Goal: Task Accomplishment & Management: Manage account settings

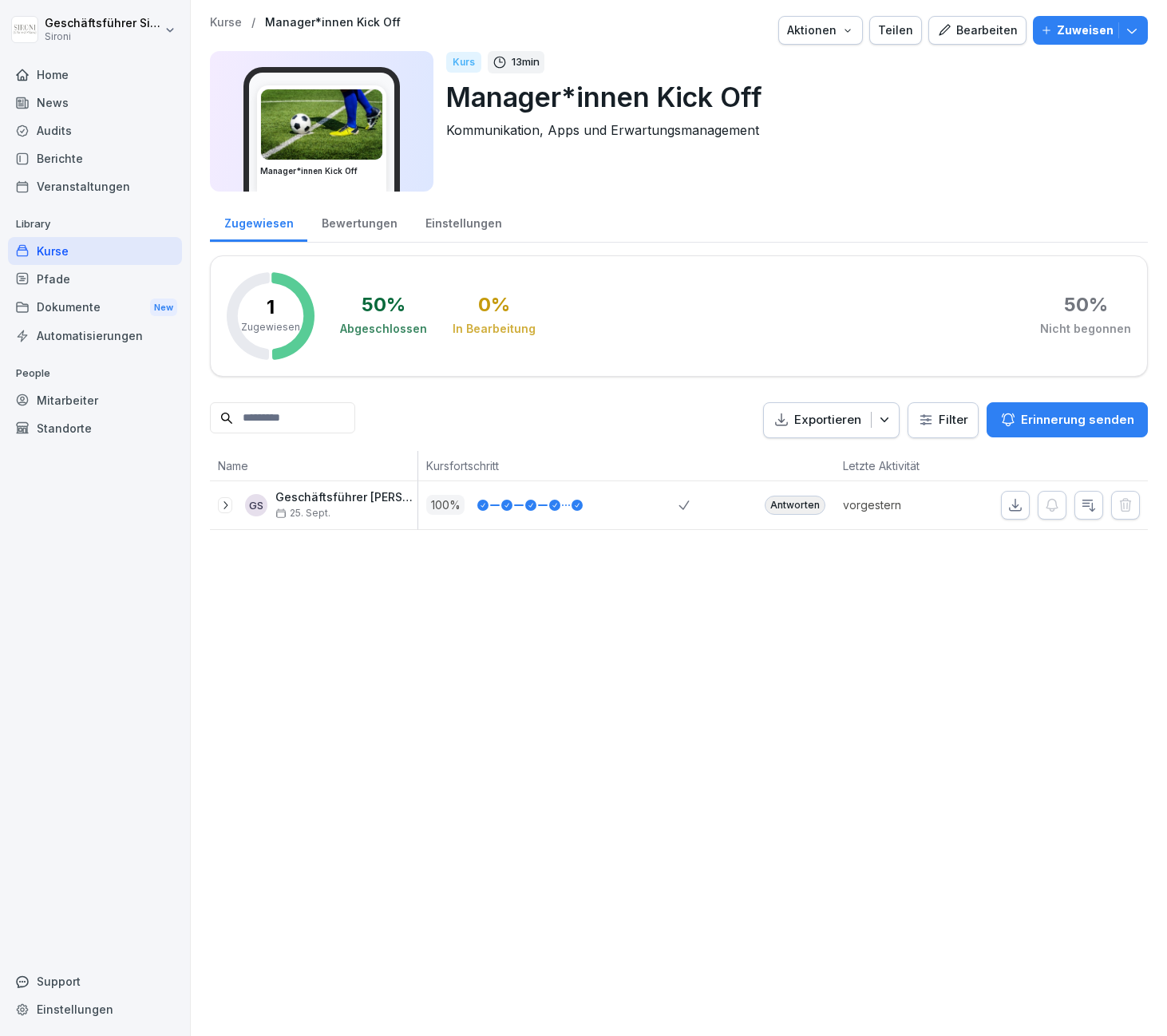
click at [46, 71] on div "Home" at bounding box center [95, 74] width 174 height 28
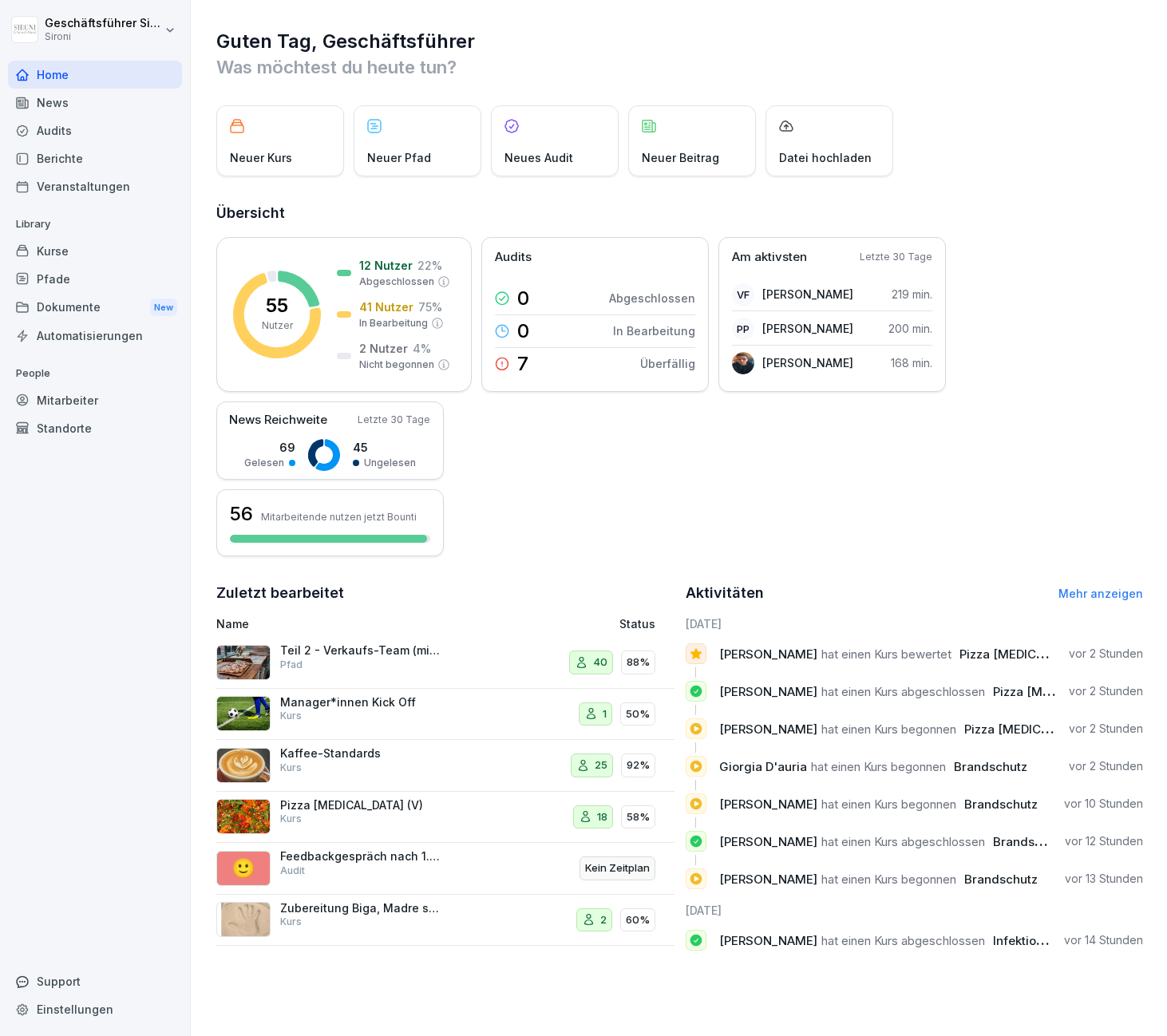
click at [1072, 598] on link "Mehr anzeigen" at bounding box center [1101, 593] width 84 height 14
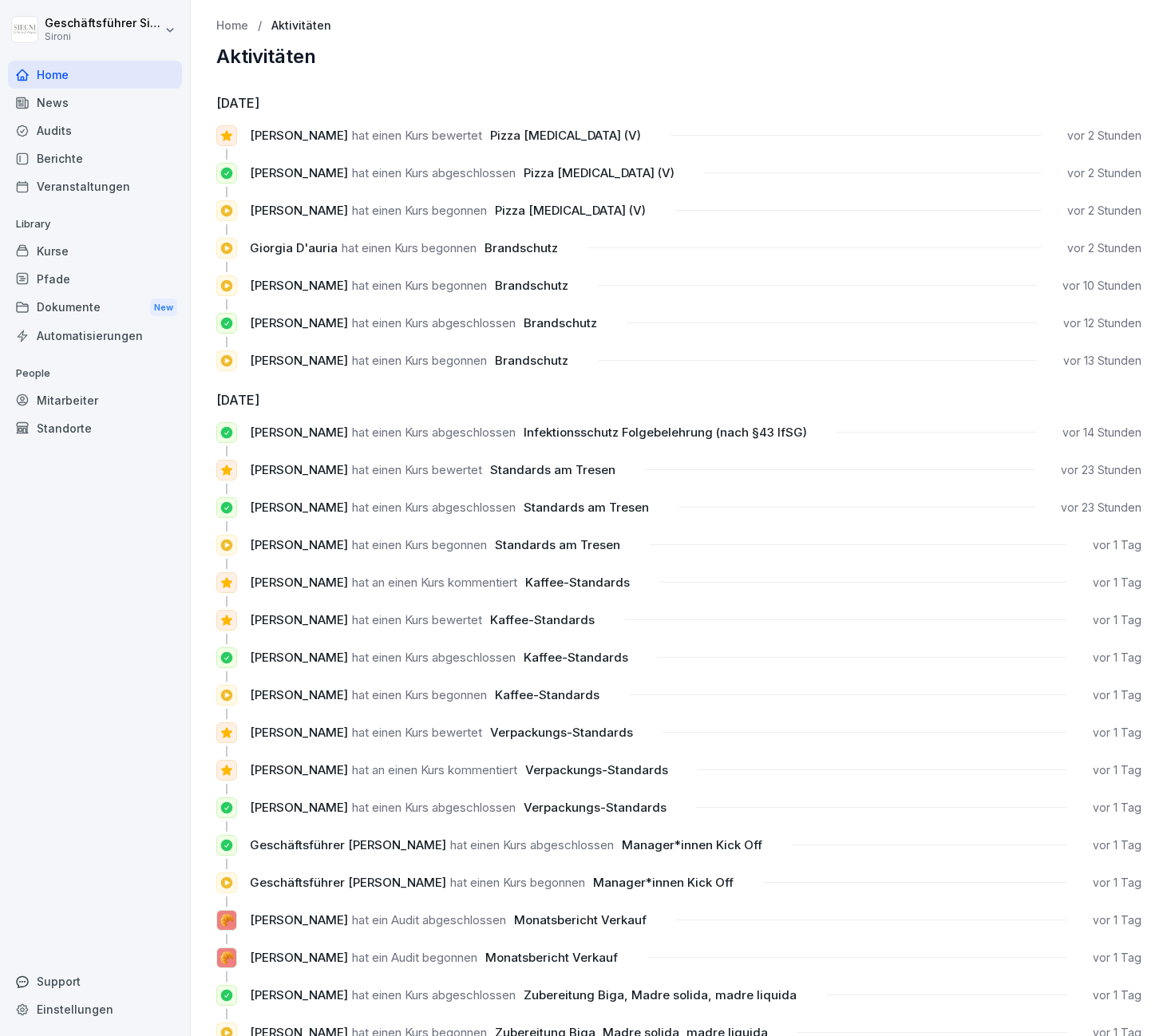
click at [56, 403] on div "Mitarbeiter" at bounding box center [95, 400] width 174 height 28
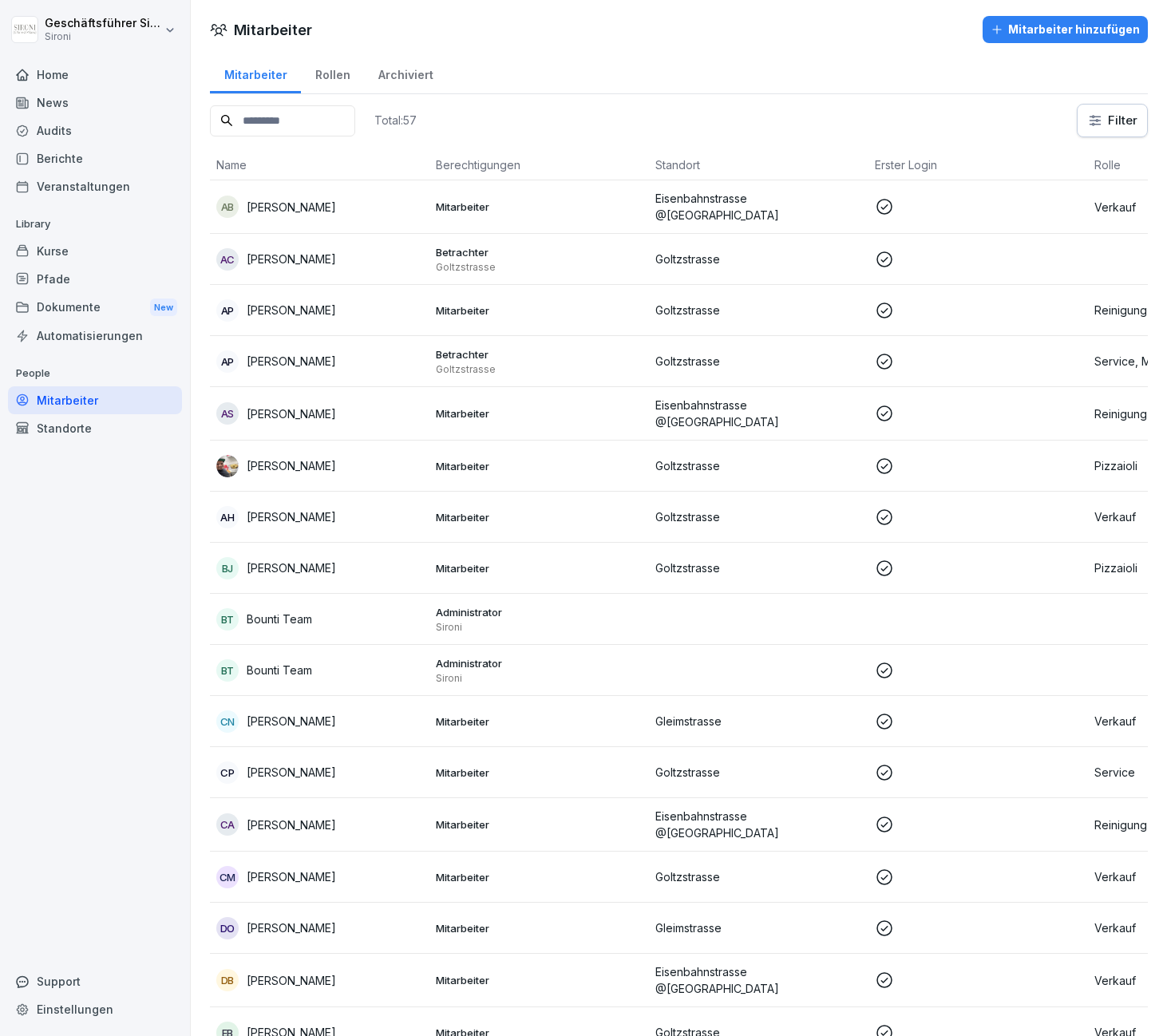
click at [1117, 133] on html "Geschäftsführer Sironi Sironi Home News Audits Berichte Veranstaltungen Library…" at bounding box center [584, 518] width 1167 height 1036
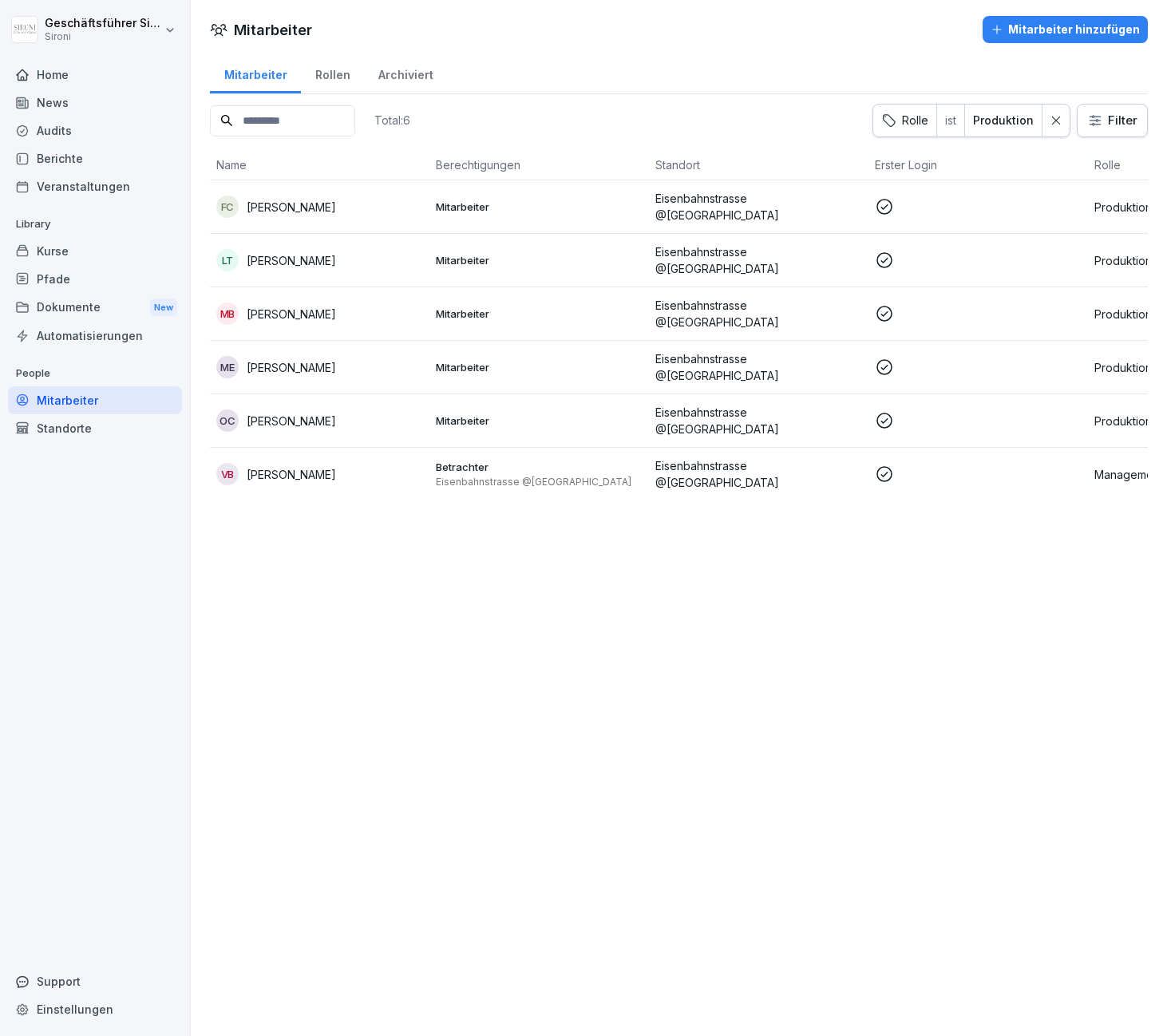
click at [271, 258] on p "[PERSON_NAME]" at bounding box center [291, 260] width 89 height 17
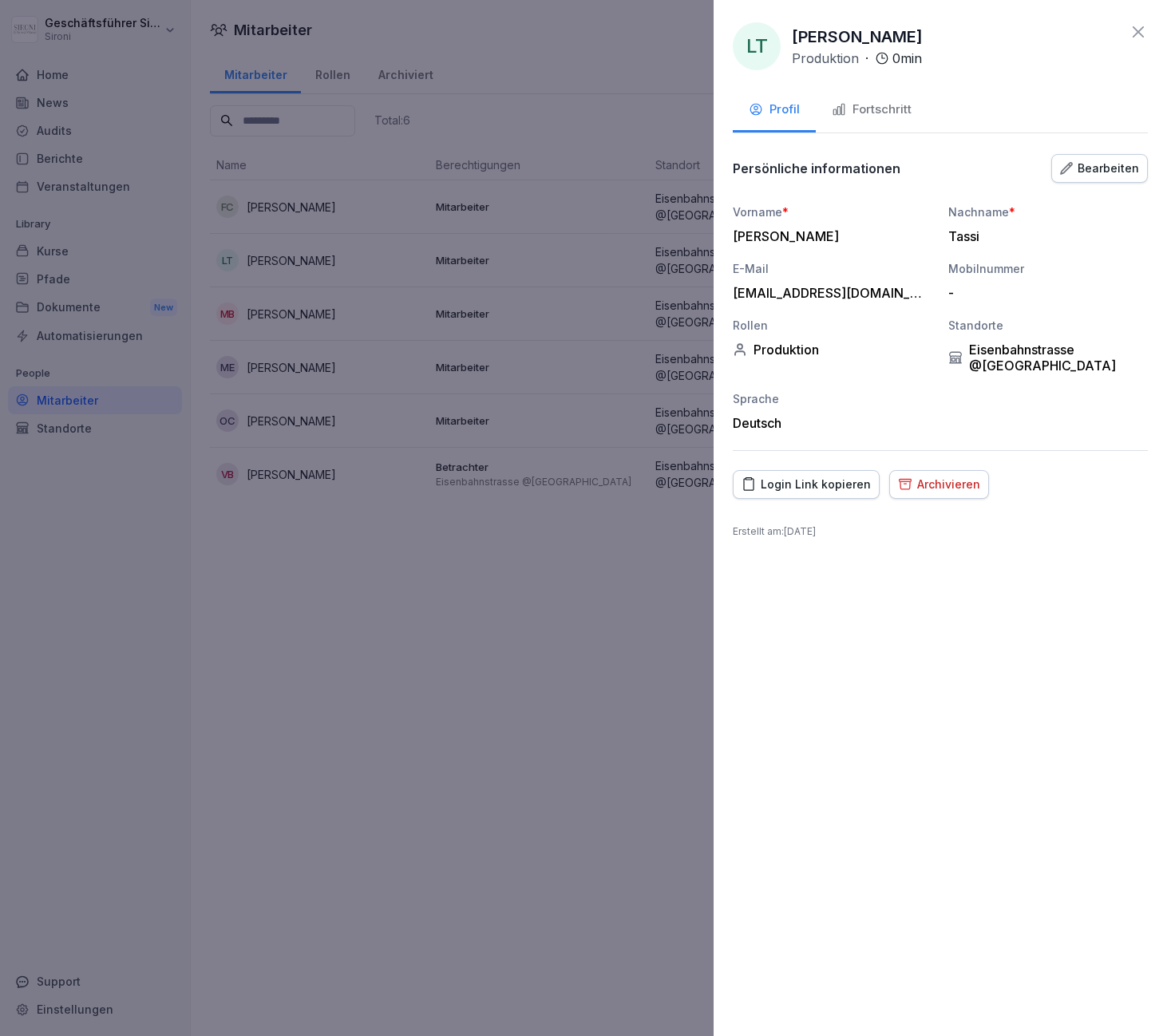
click at [842, 134] on div "LT Luca Tassi Produktion · 0 min Profil Fortschritt Persönliche informationen B…" at bounding box center [941, 518] width 454 height 1036
click at [862, 115] on div "Fortschritt" at bounding box center [872, 110] width 80 height 19
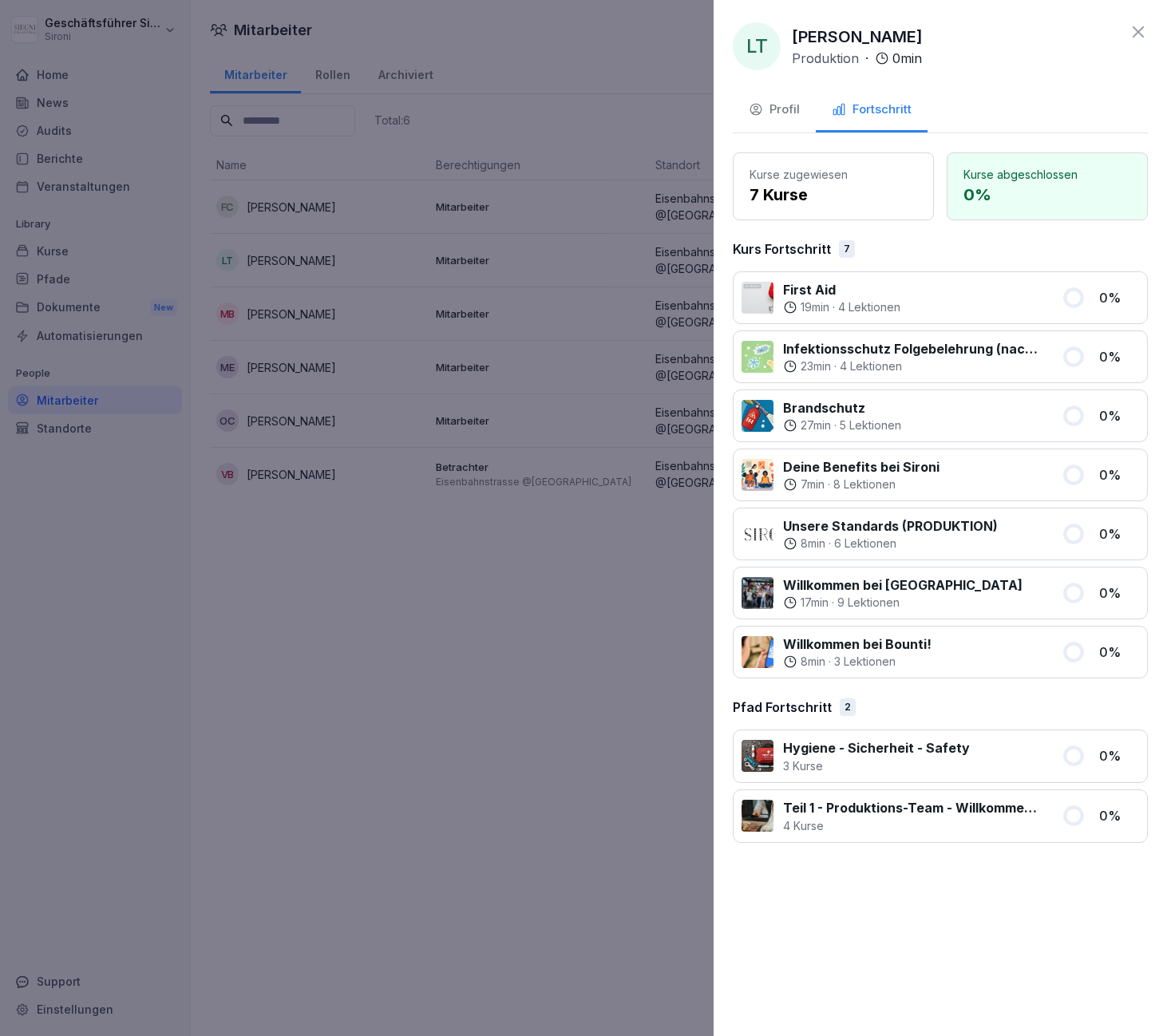
click at [798, 125] on button "Profil" at bounding box center [775, 111] width 83 height 44
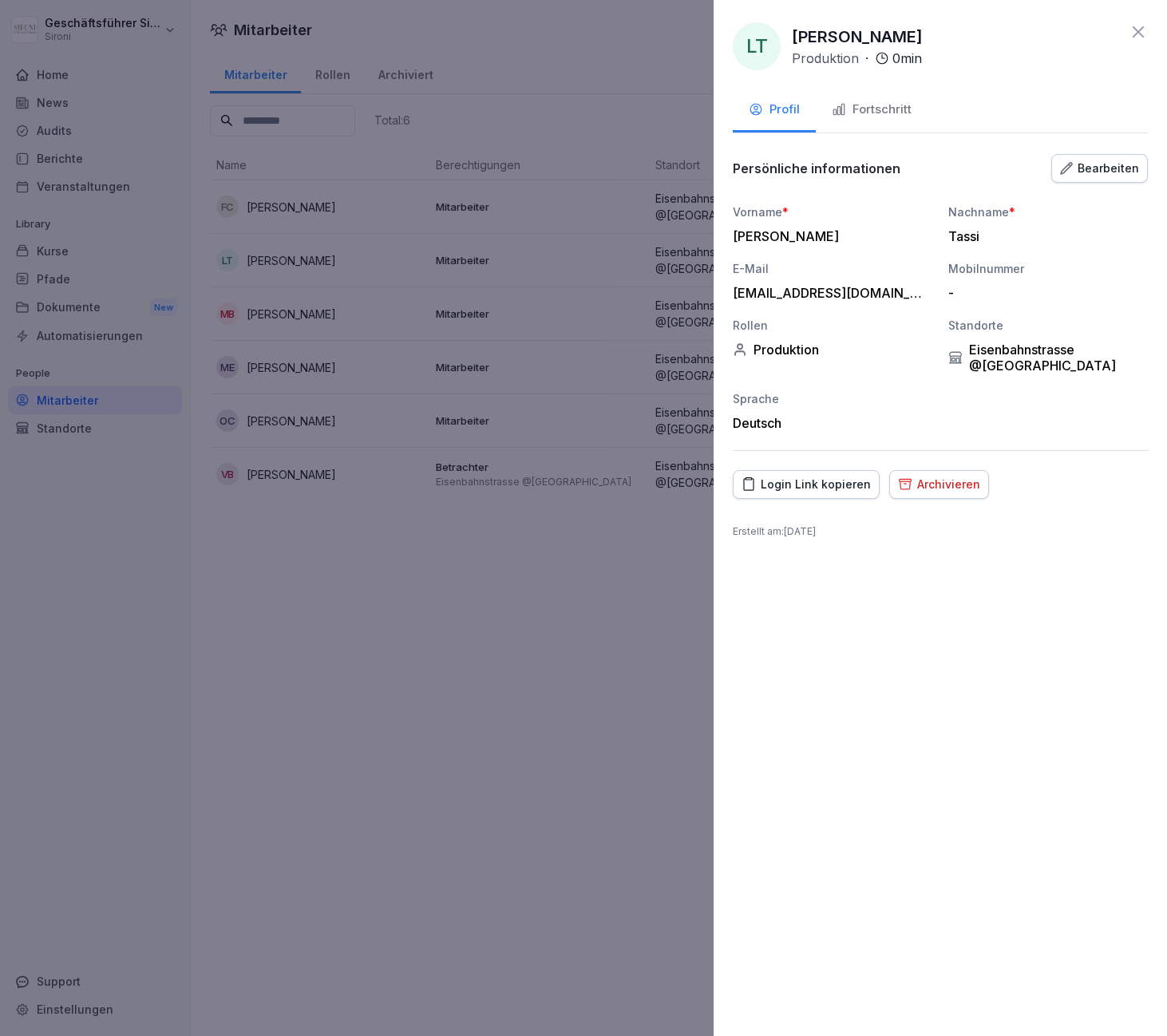
click at [858, 120] on button "Fortschritt" at bounding box center [872, 111] width 112 height 44
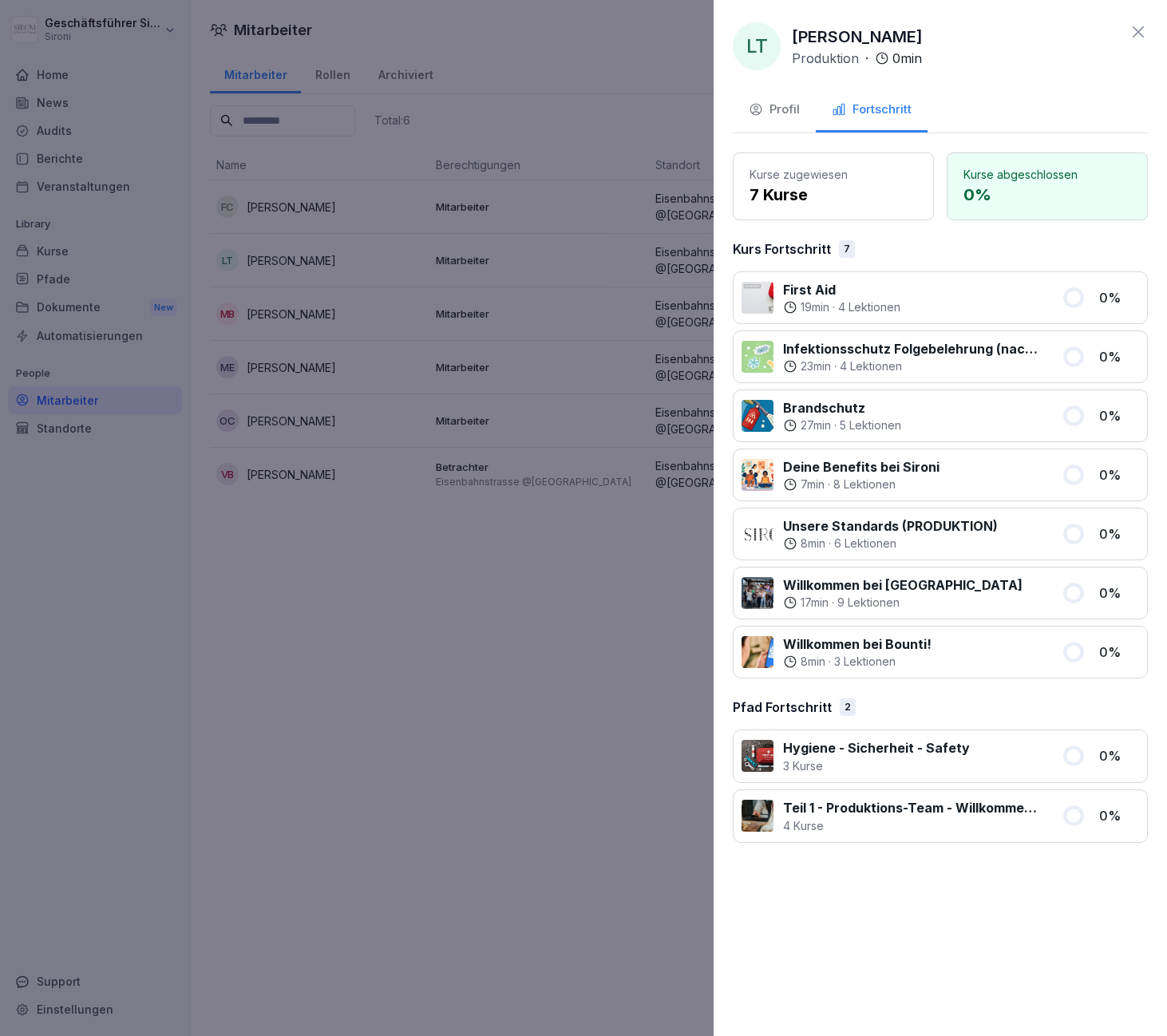
click at [1137, 35] on icon at bounding box center [1138, 32] width 19 height 19
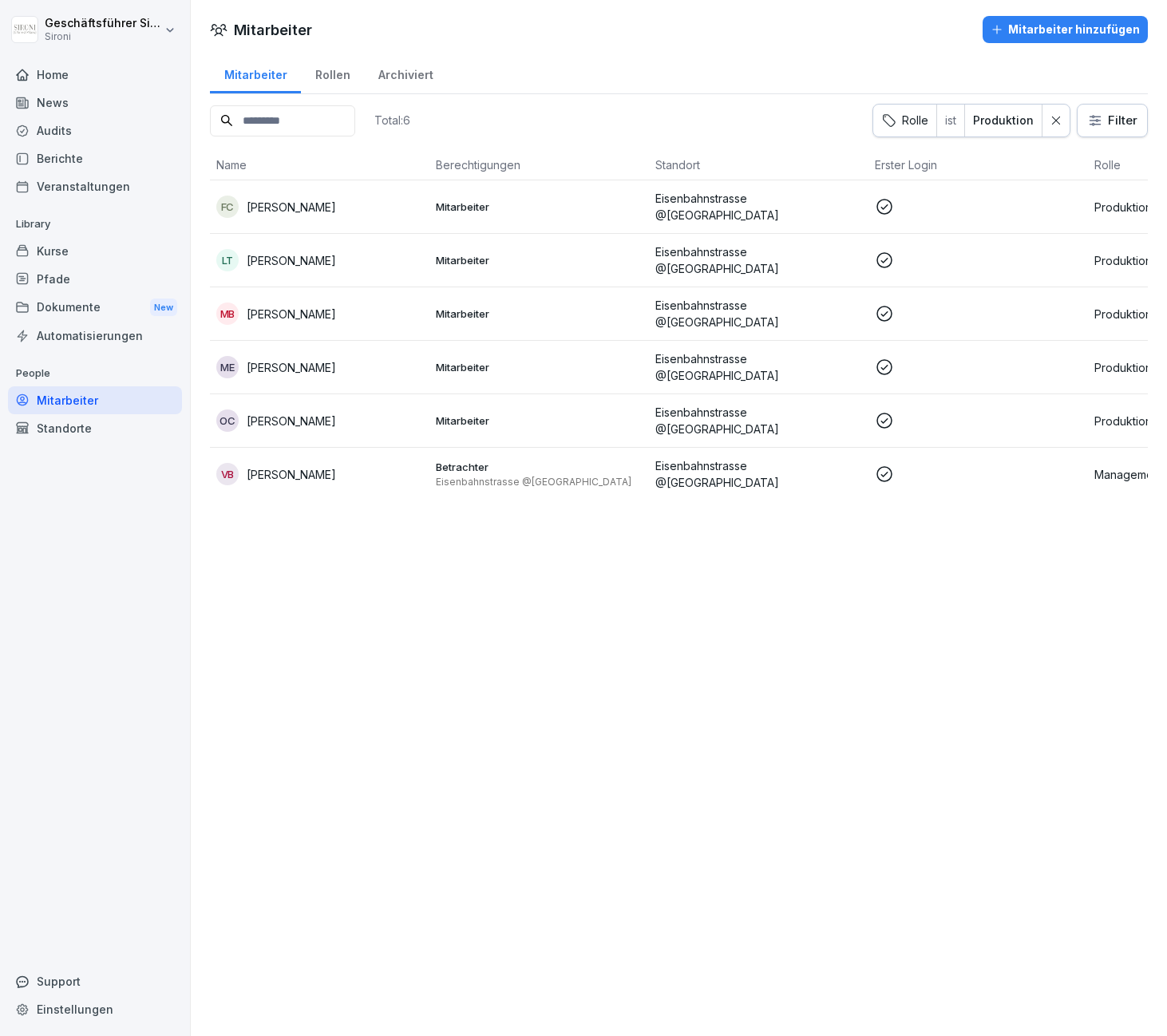
click at [298, 207] on p "[PERSON_NAME]" at bounding box center [291, 207] width 89 height 17
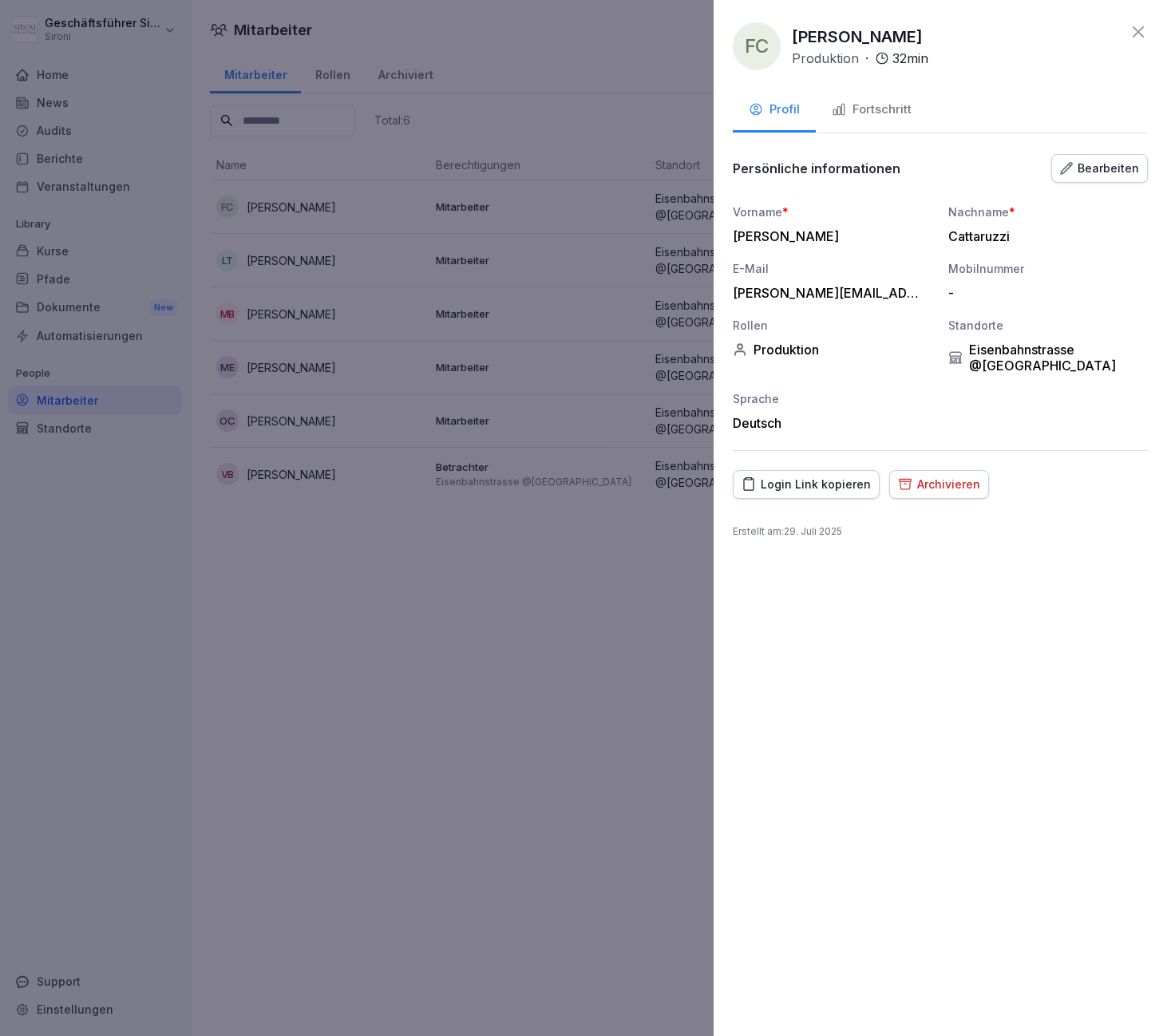
click at [863, 116] on div "Fortschritt" at bounding box center [872, 110] width 80 height 19
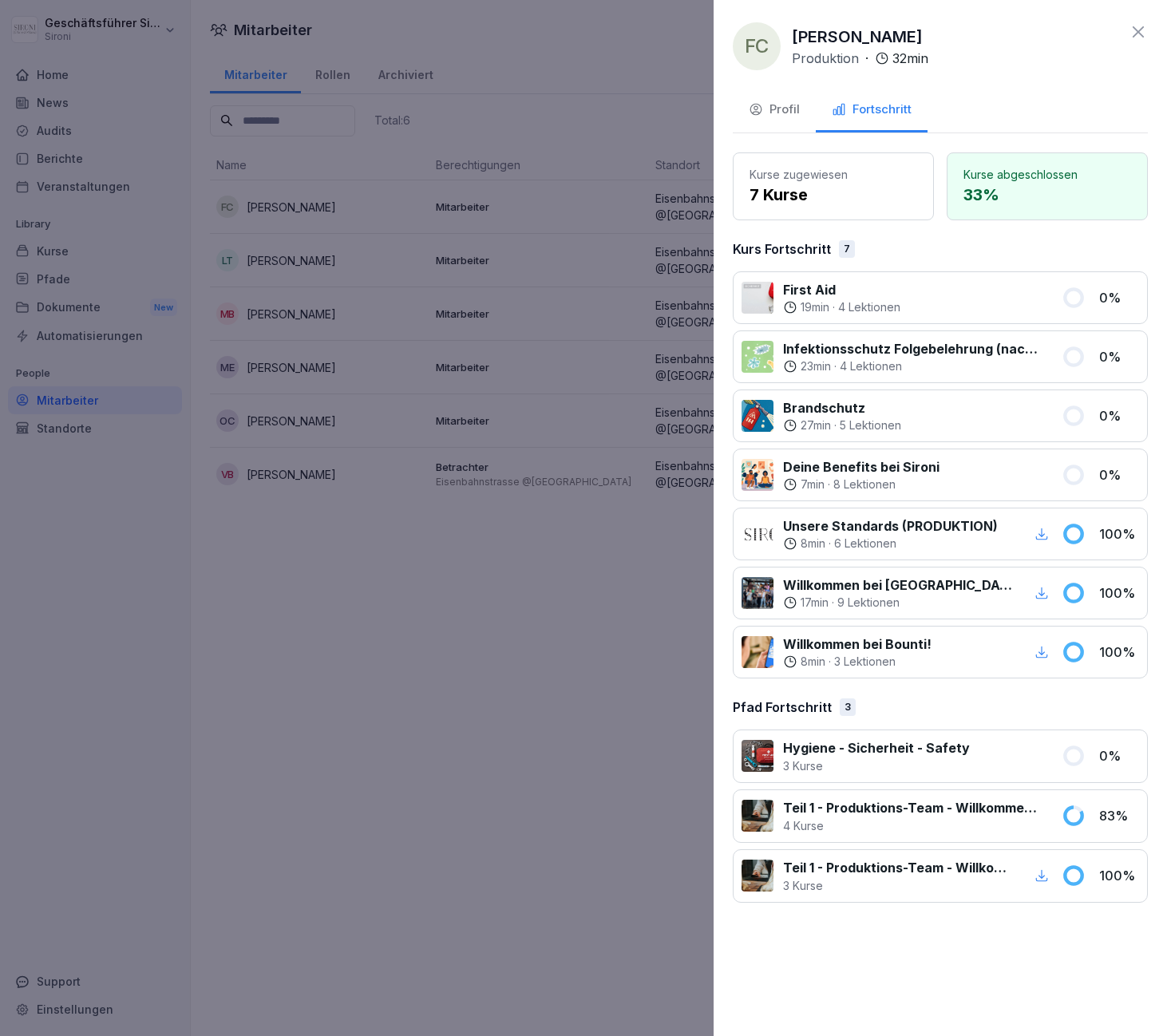
click at [1134, 23] on icon at bounding box center [1138, 32] width 19 height 19
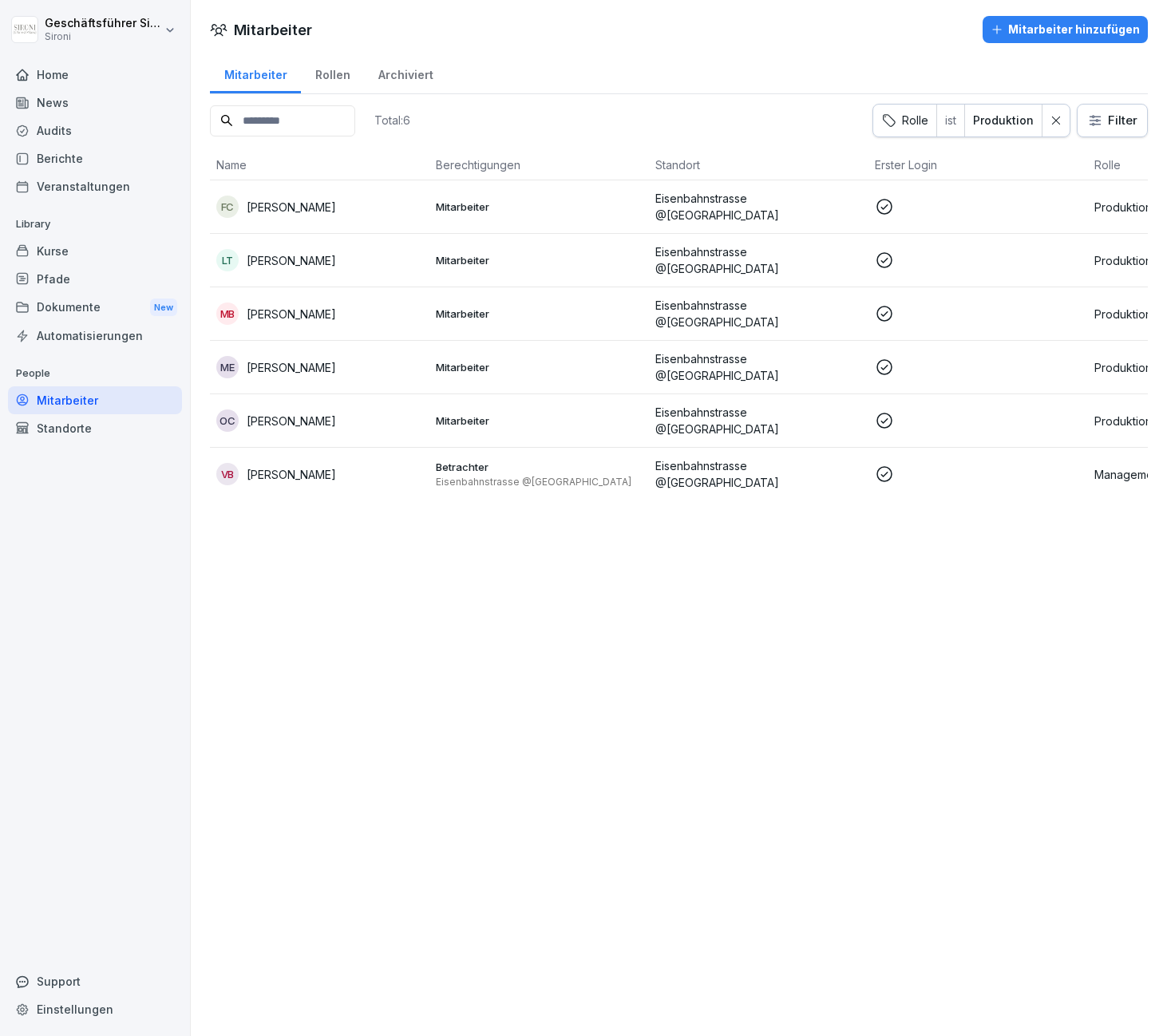
click at [275, 319] on div "MB Maxime Bigeon" at bounding box center [319, 313] width 207 height 23
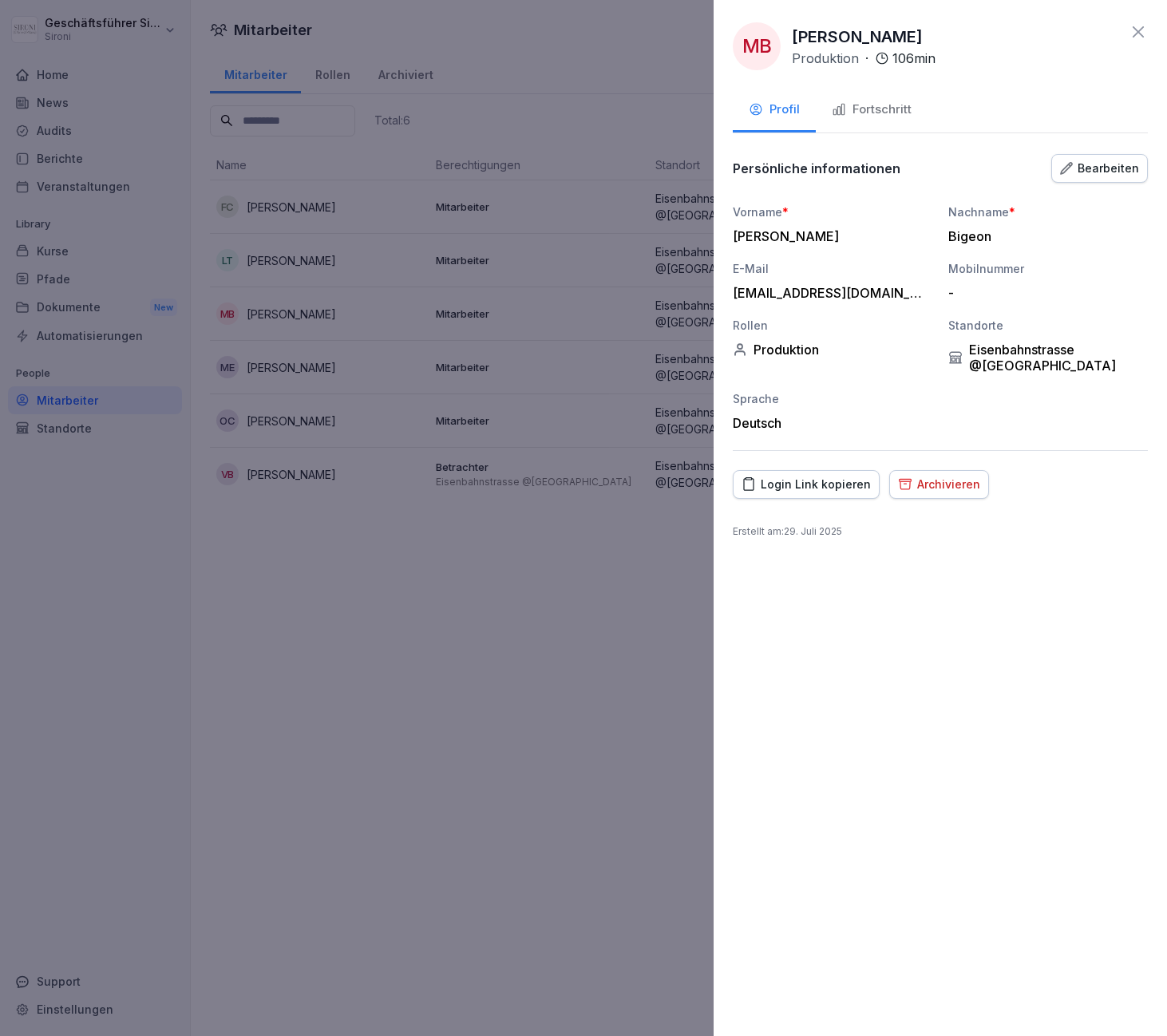
click at [867, 122] on button "Fortschritt" at bounding box center [872, 111] width 112 height 44
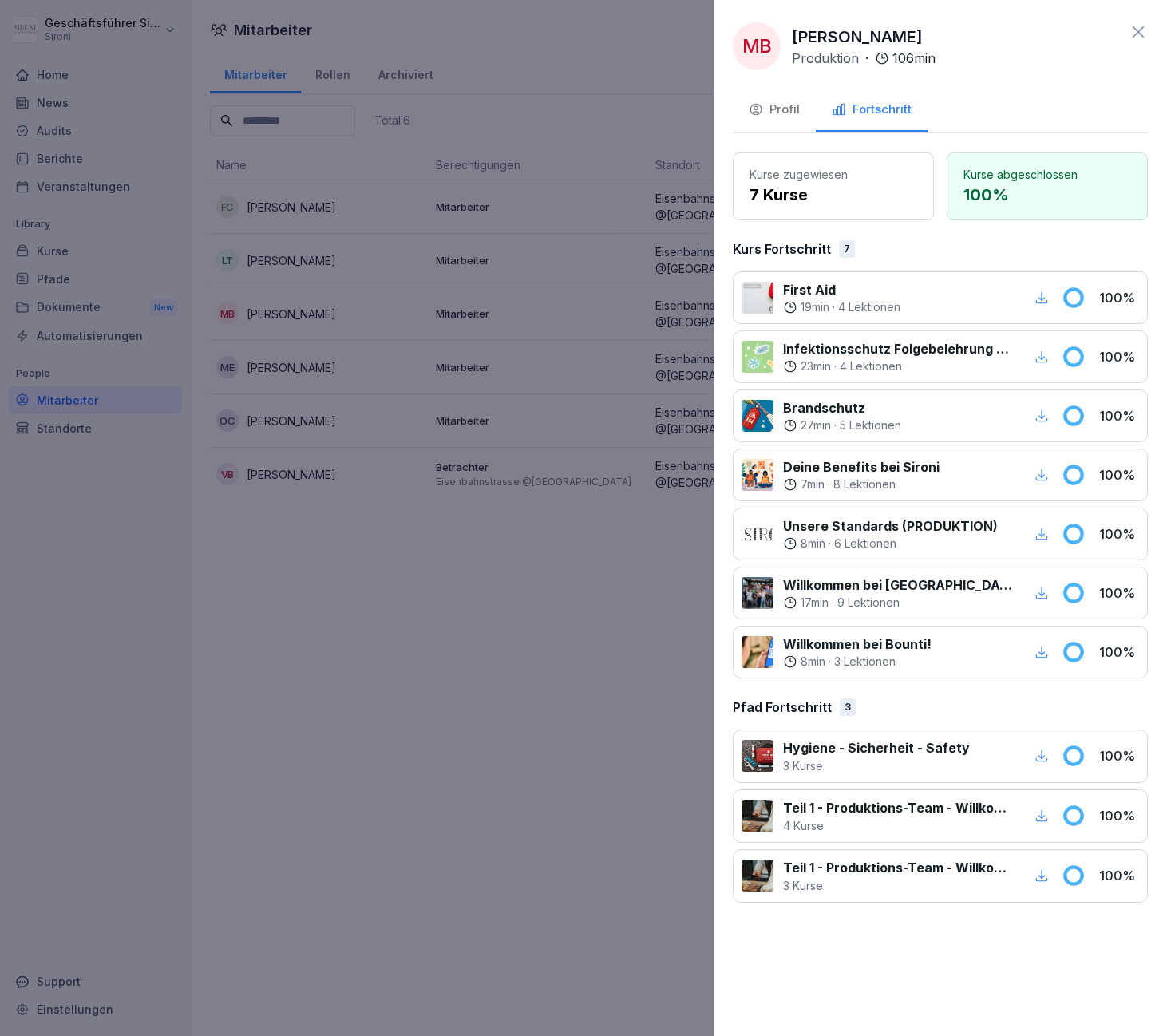
click at [528, 112] on div at bounding box center [584, 518] width 1167 height 1036
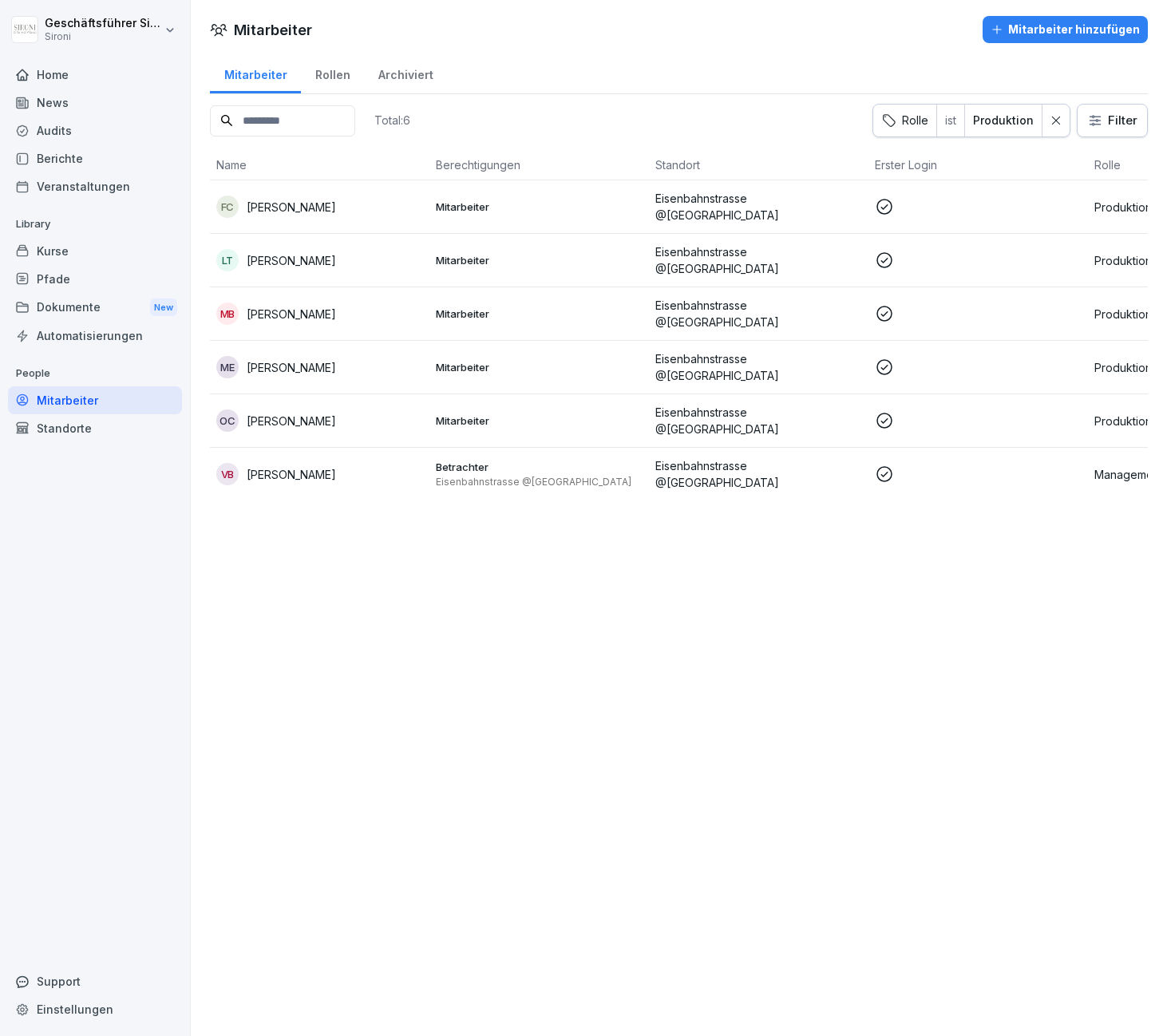
click at [271, 413] on p "[PERSON_NAME]" at bounding box center [291, 421] width 89 height 17
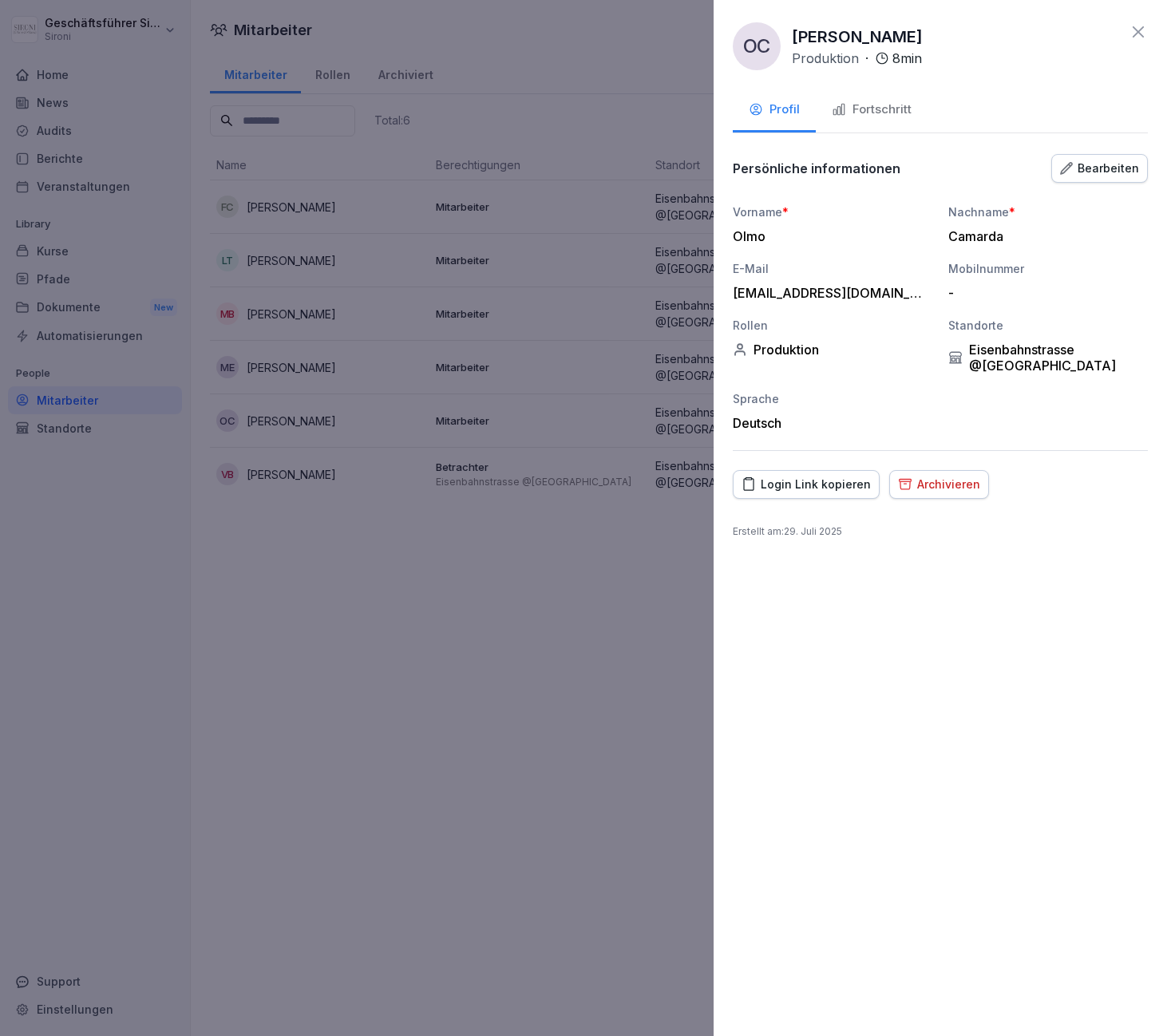
click at [887, 113] on div "Fortschritt" at bounding box center [872, 110] width 80 height 19
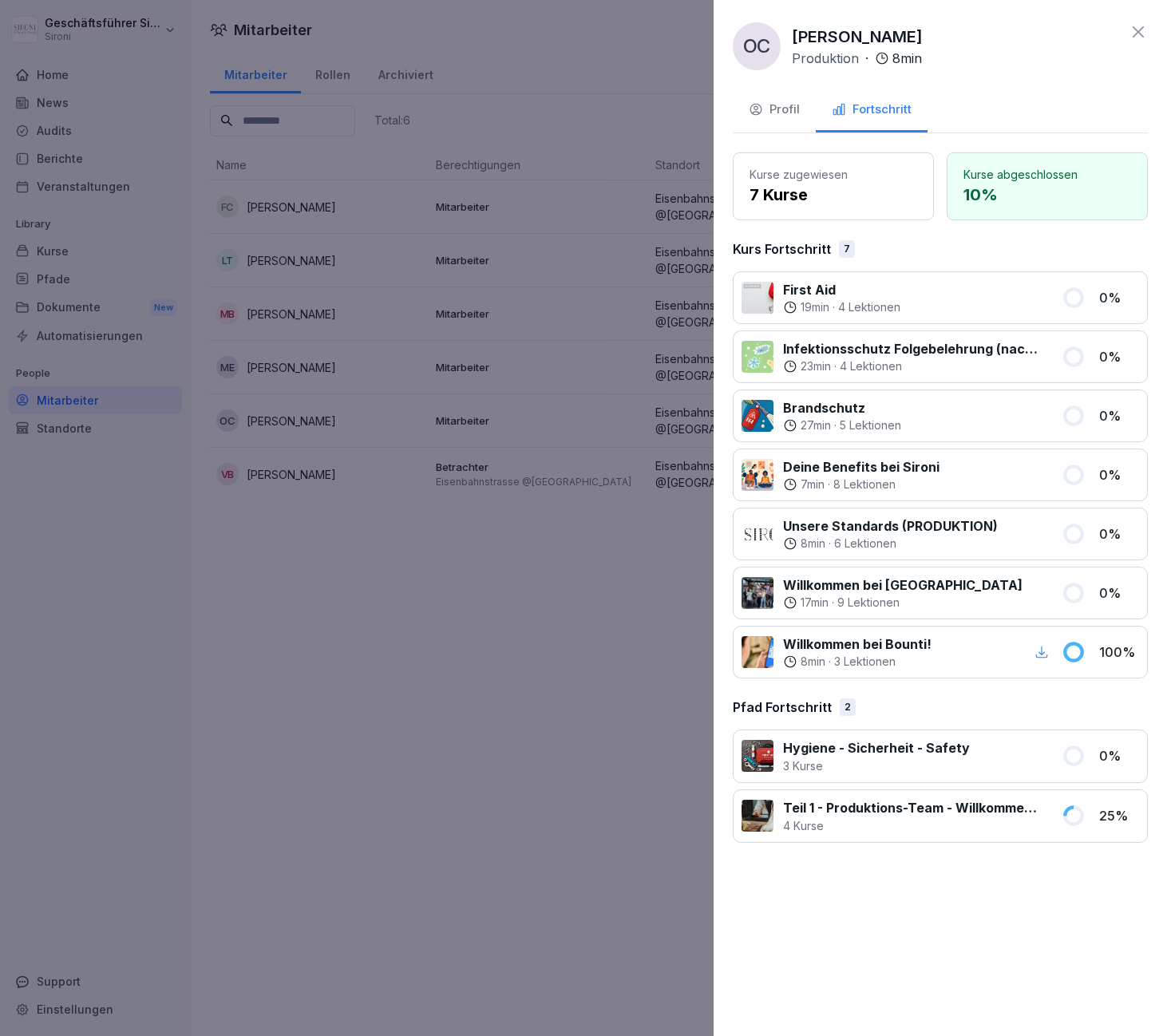
click at [1142, 27] on icon at bounding box center [1138, 32] width 11 height 11
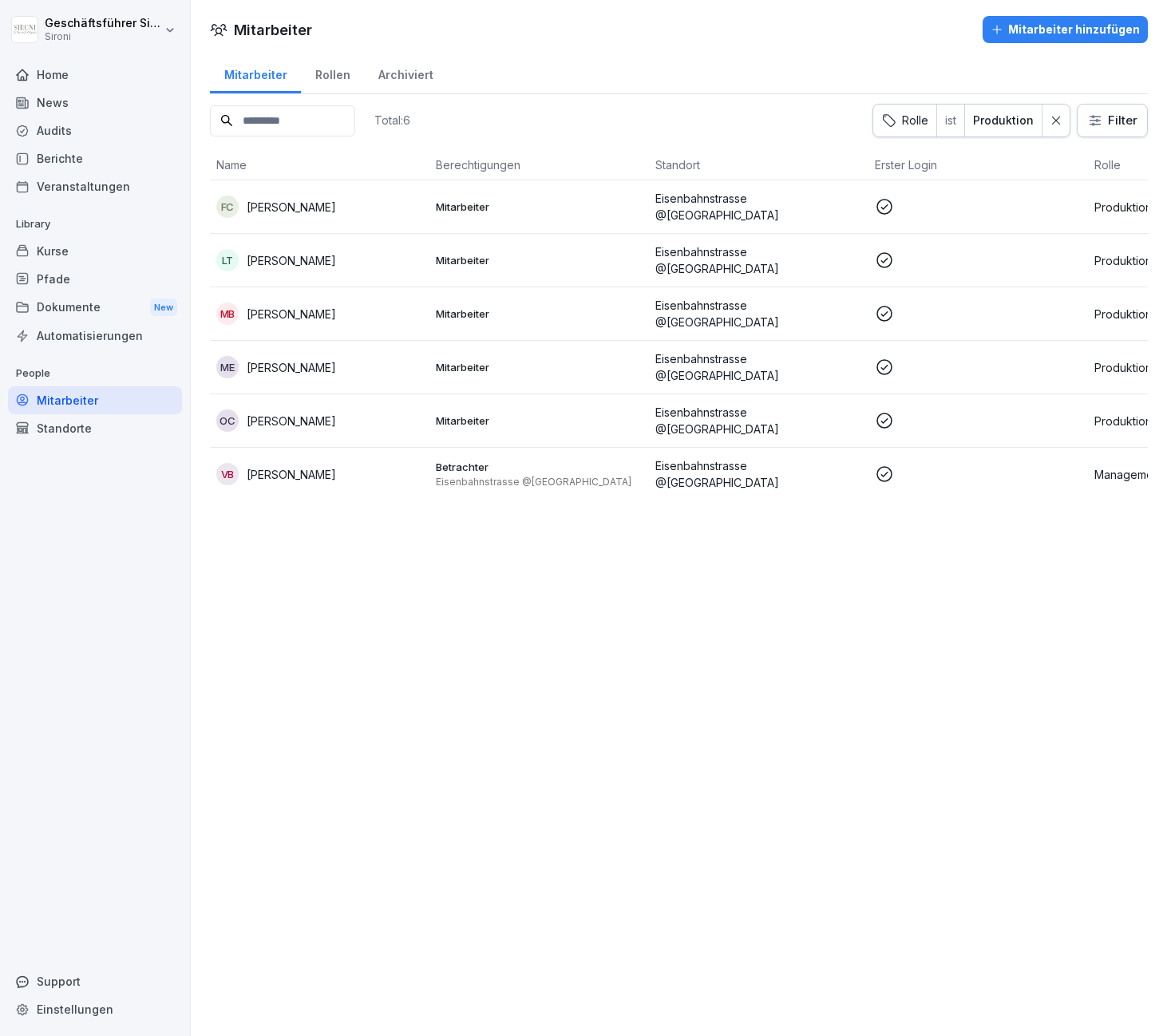
click at [293, 214] on div "FC Francesco Cattaruzzi" at bounding box center [319, 206] width 207 height 23
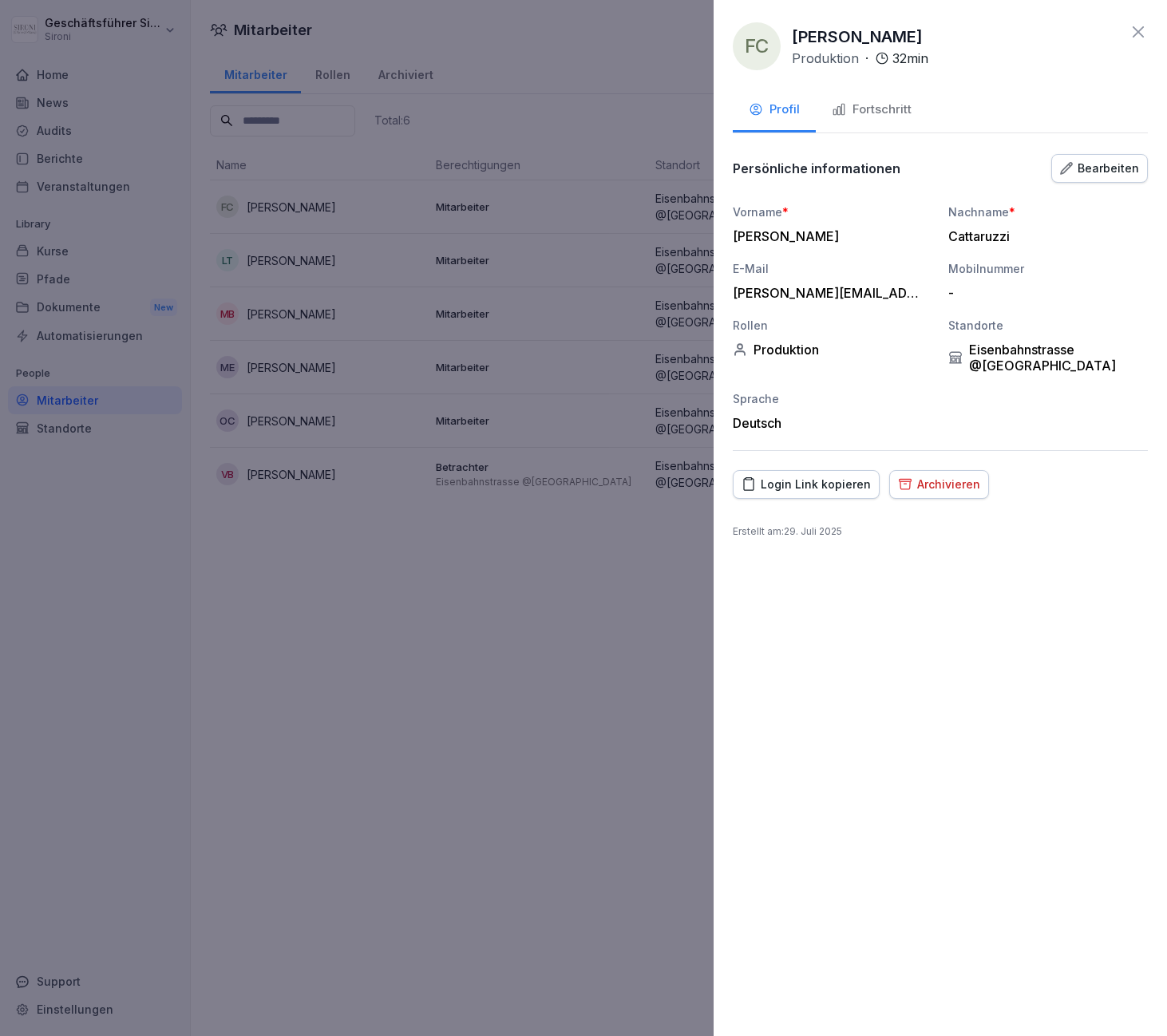
click at [1149, 36] on div "FC Francesco Cattaruzzi Produktion · 32 min Profil Fortschritt Persönliche info…" at bounding box center [941, 518] width 454 height 1036
click at [1140, 32] on icon at bounding box center [1138, 32] width 19 height 19
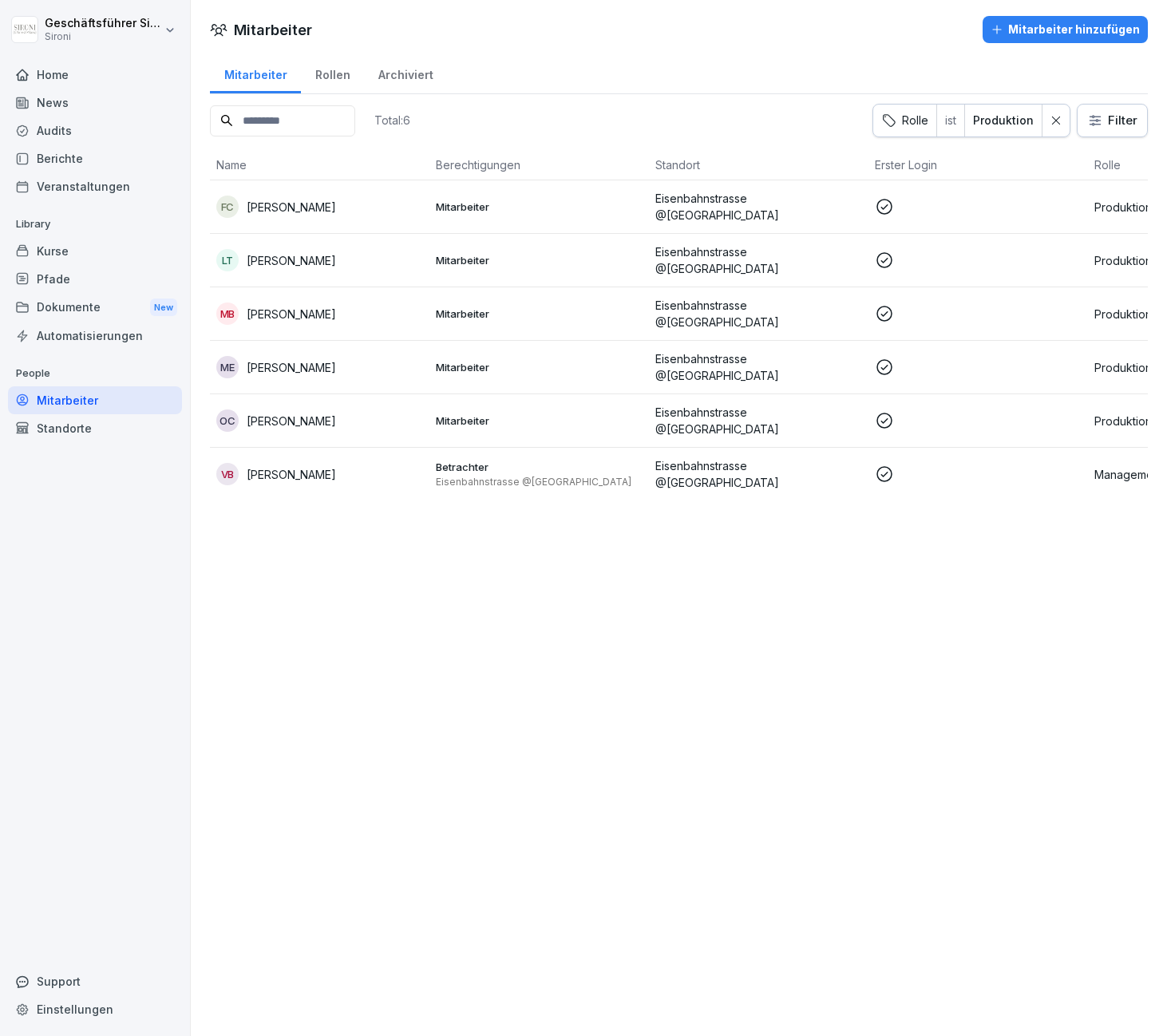
click at [265, 209] on p "[PERSON_NAME]" at bounding box center [291, 207] width 89 height 17
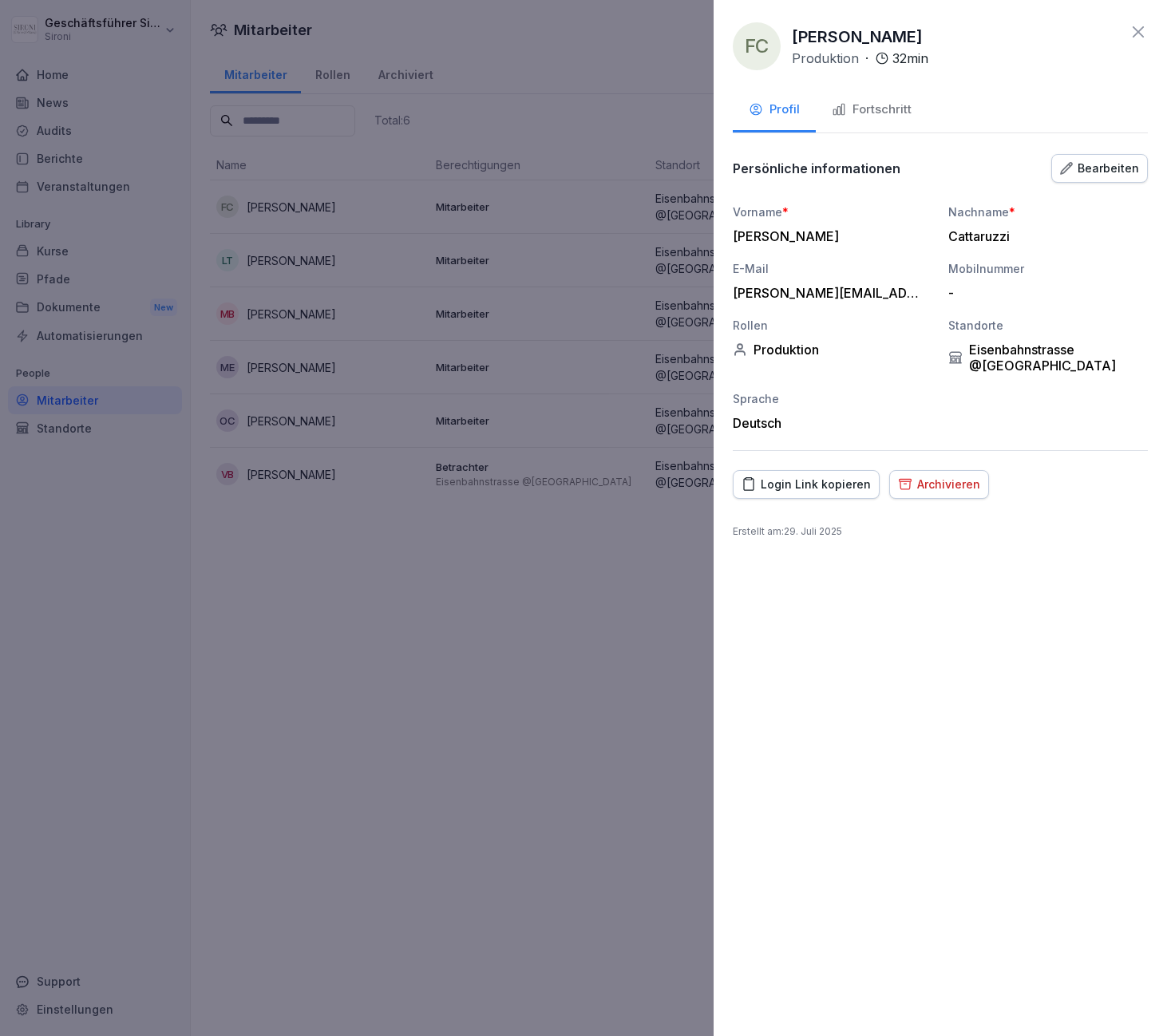
click at [857, 110] on div "Fortschritt" at bounding box center [872, 110] width 80 height 19
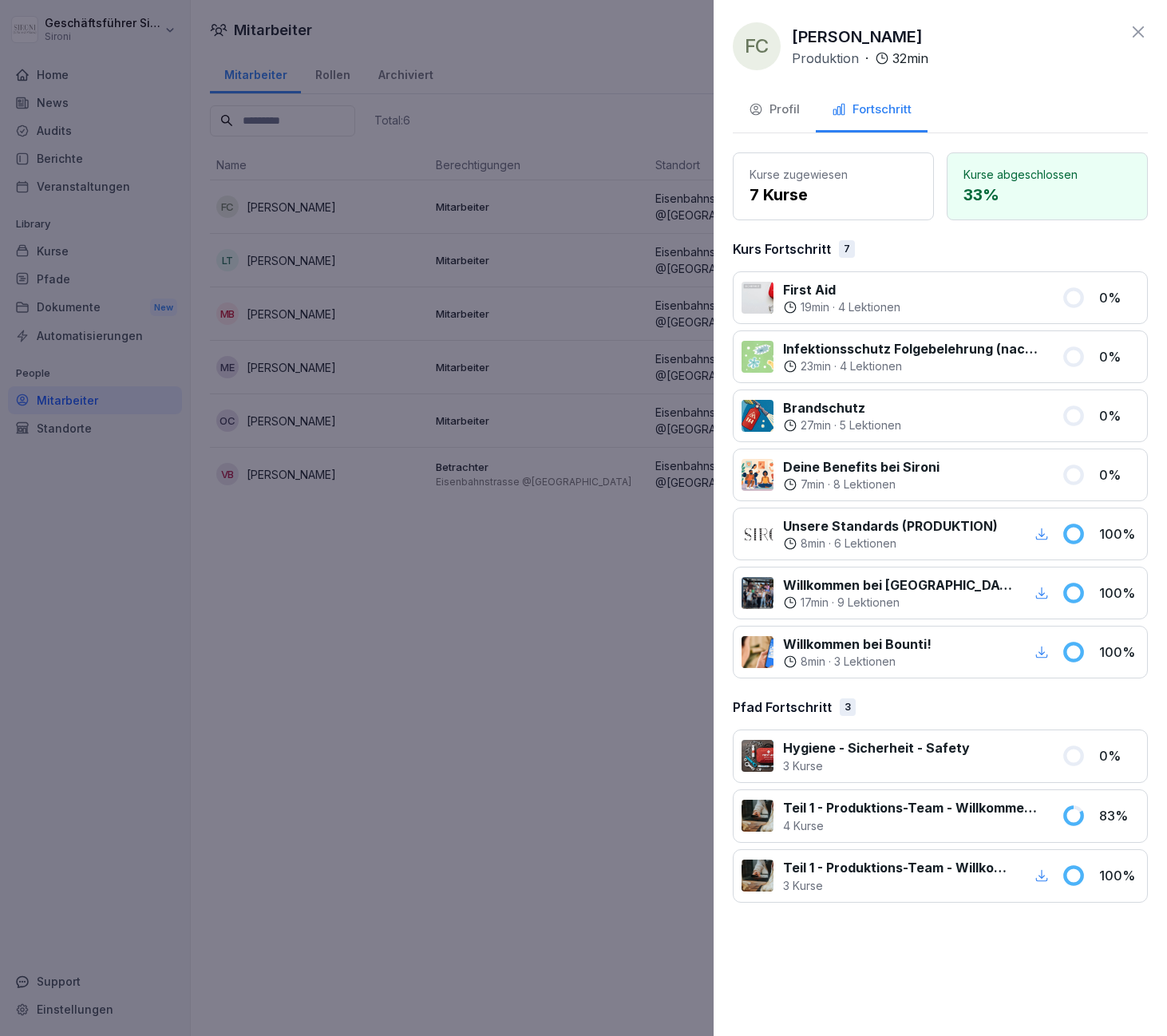
click at [1138, 31] on icon at bounding box center [1138, 32] width 19 height 19
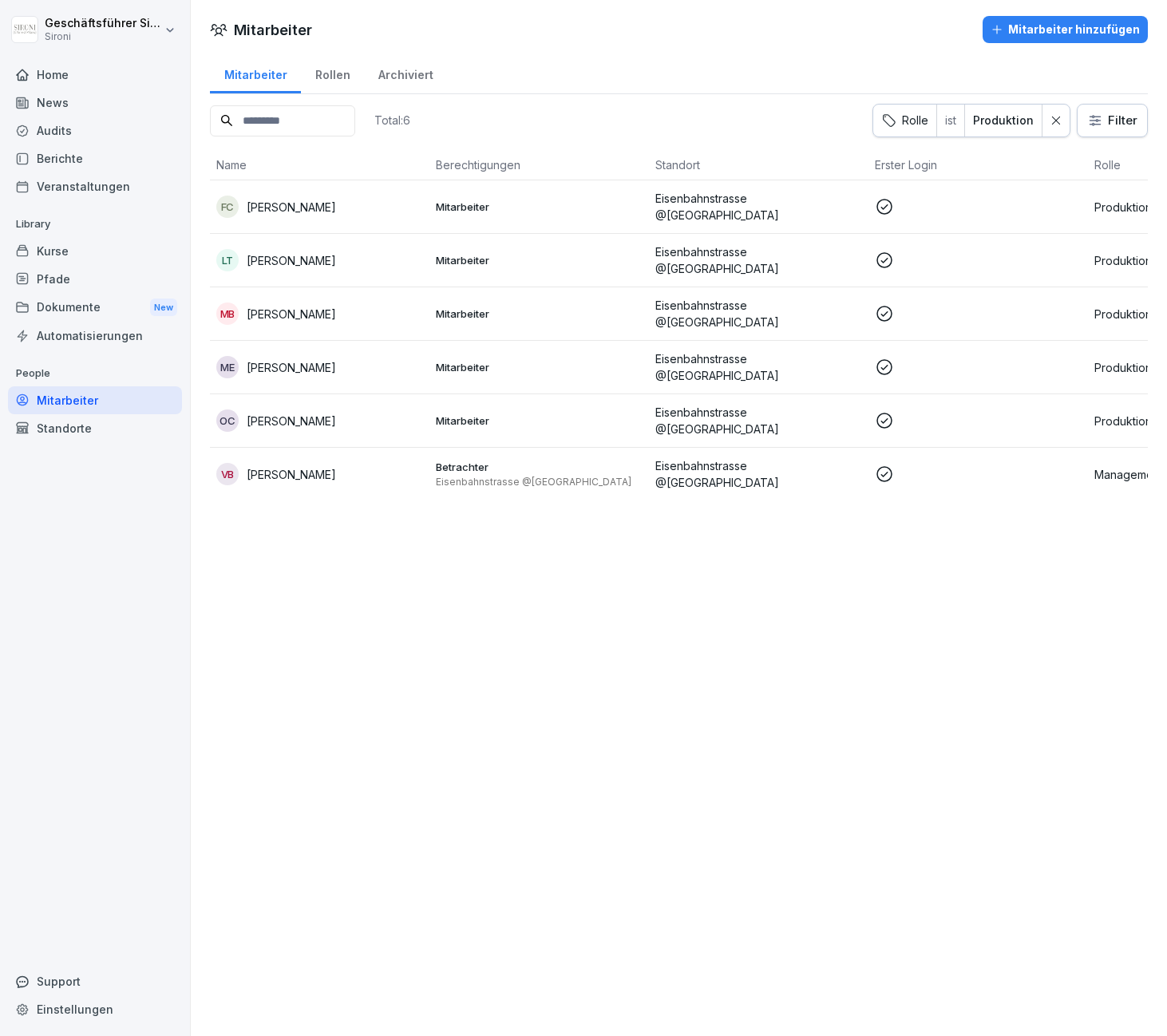
click at [290, 413] on p "[PERSON_NAME]" at bounding box center [291, 421] width 89 height 17
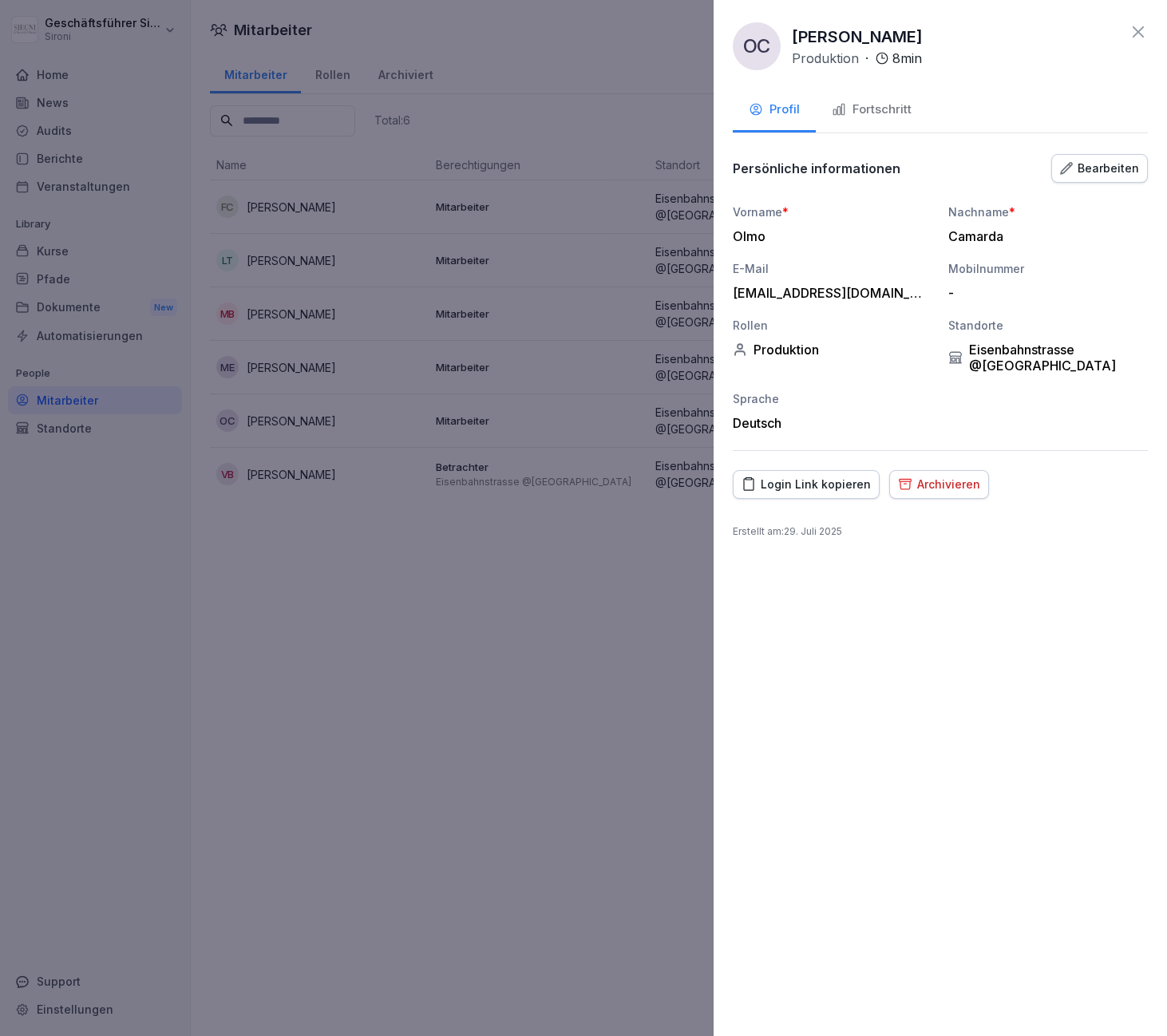
click at [1134, 29] on icon at bounding box center [1138, 32] width 19 height 19
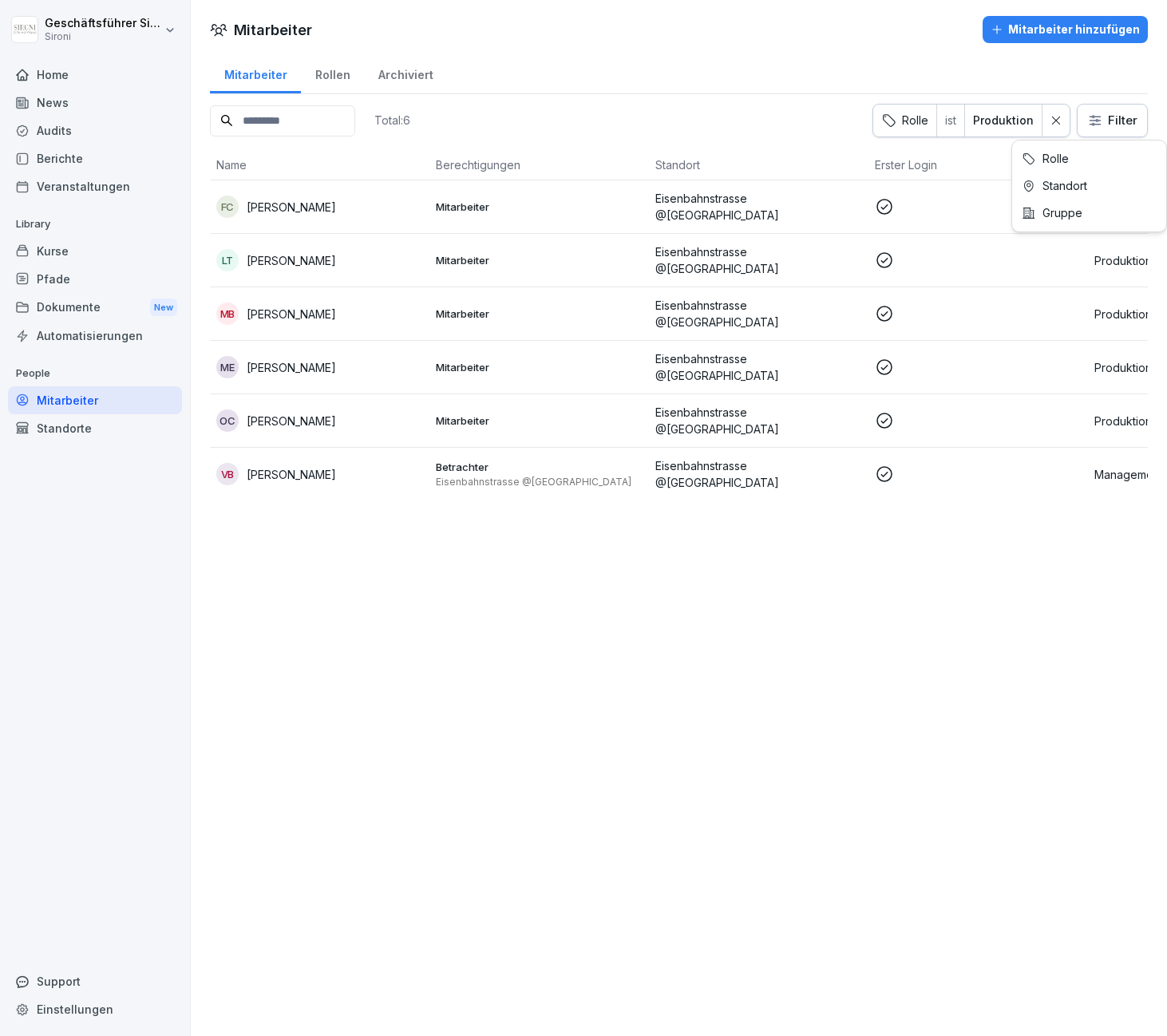
click at [1101, 126] on html "Geschäftsführer Sironi Sironi Home News Audits Berichte Veranstaltungen Library…" at bounding box center [584, 518] width 1167 height 1036
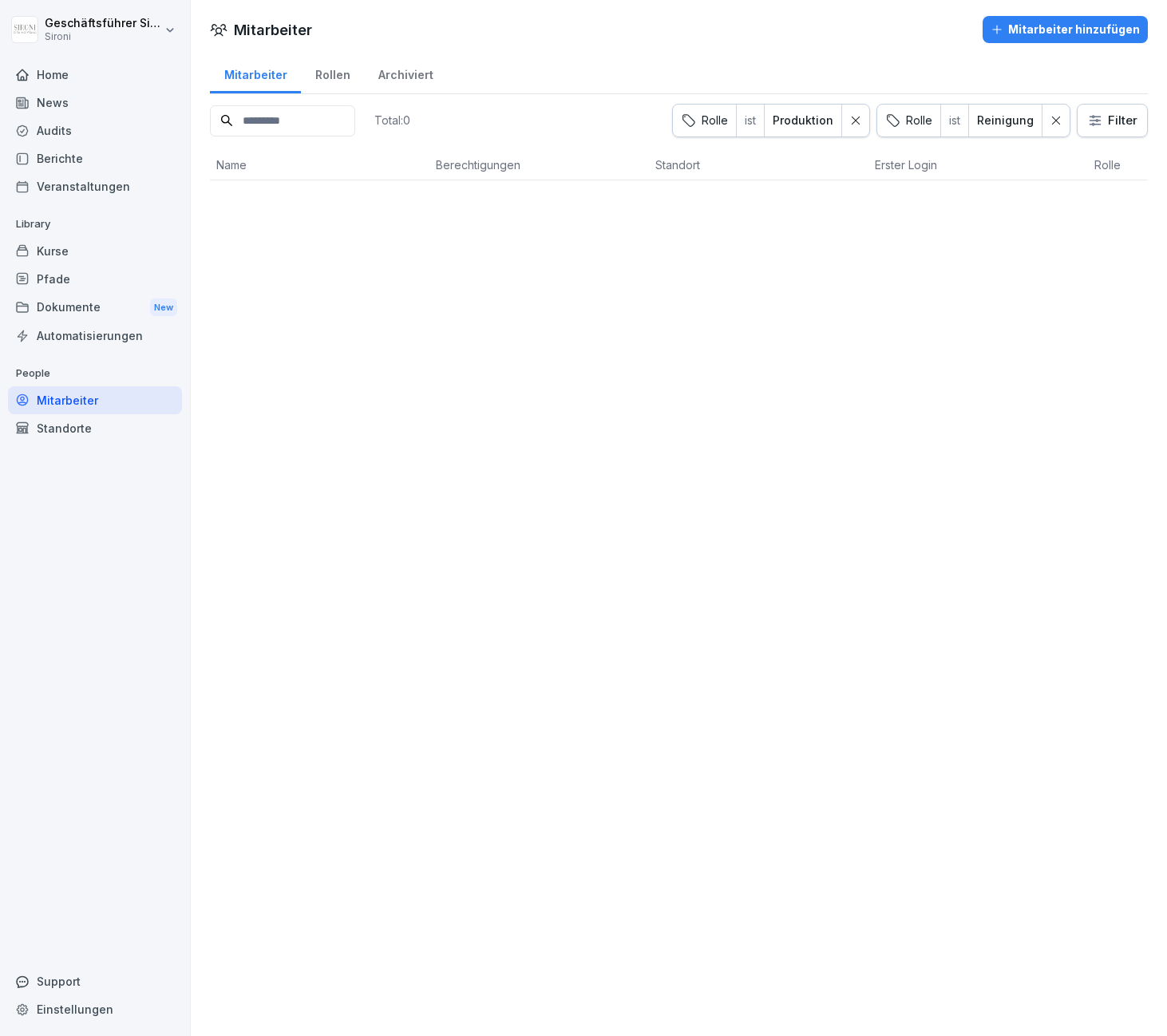
click at [858, 123] on icon at bounding box center [855, 120] width 11 height 11
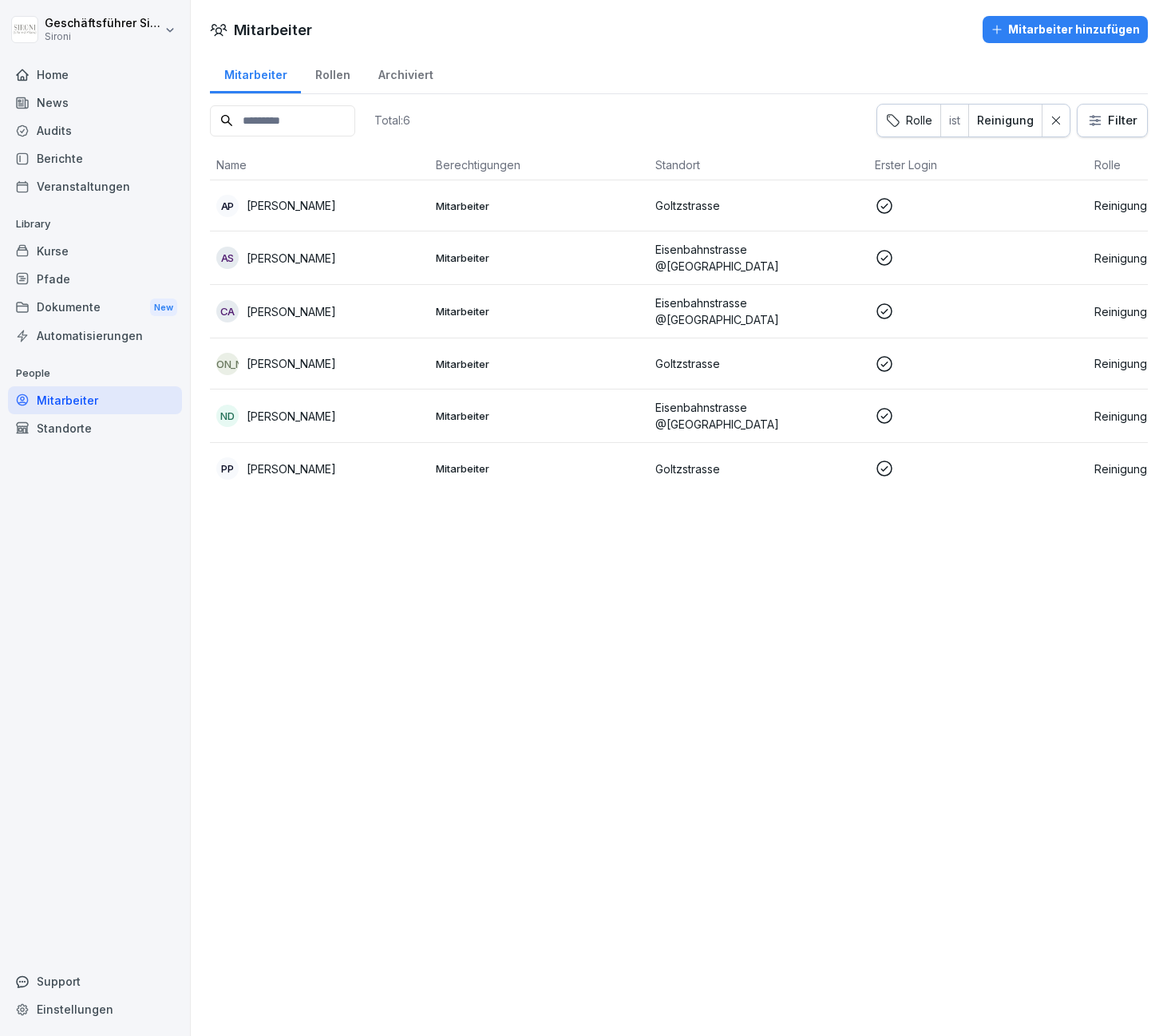
click at [311, 256] on p "[PERSON_NAME]" at bounding box center [291, 258] width 89 height 17
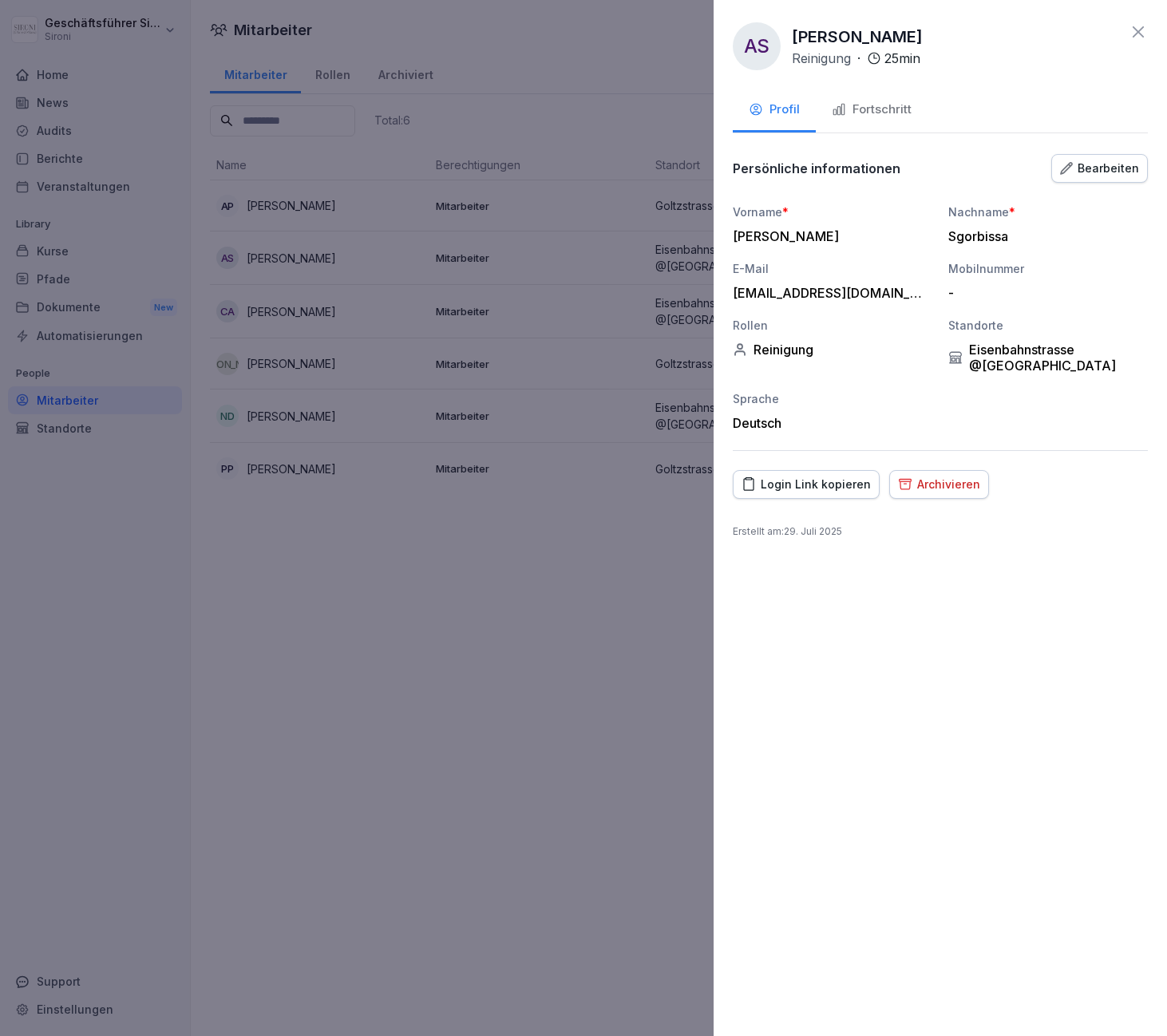
click at [848, 118] on div "Fortschritt" at bounding box center [872, 110] width 80 height 19
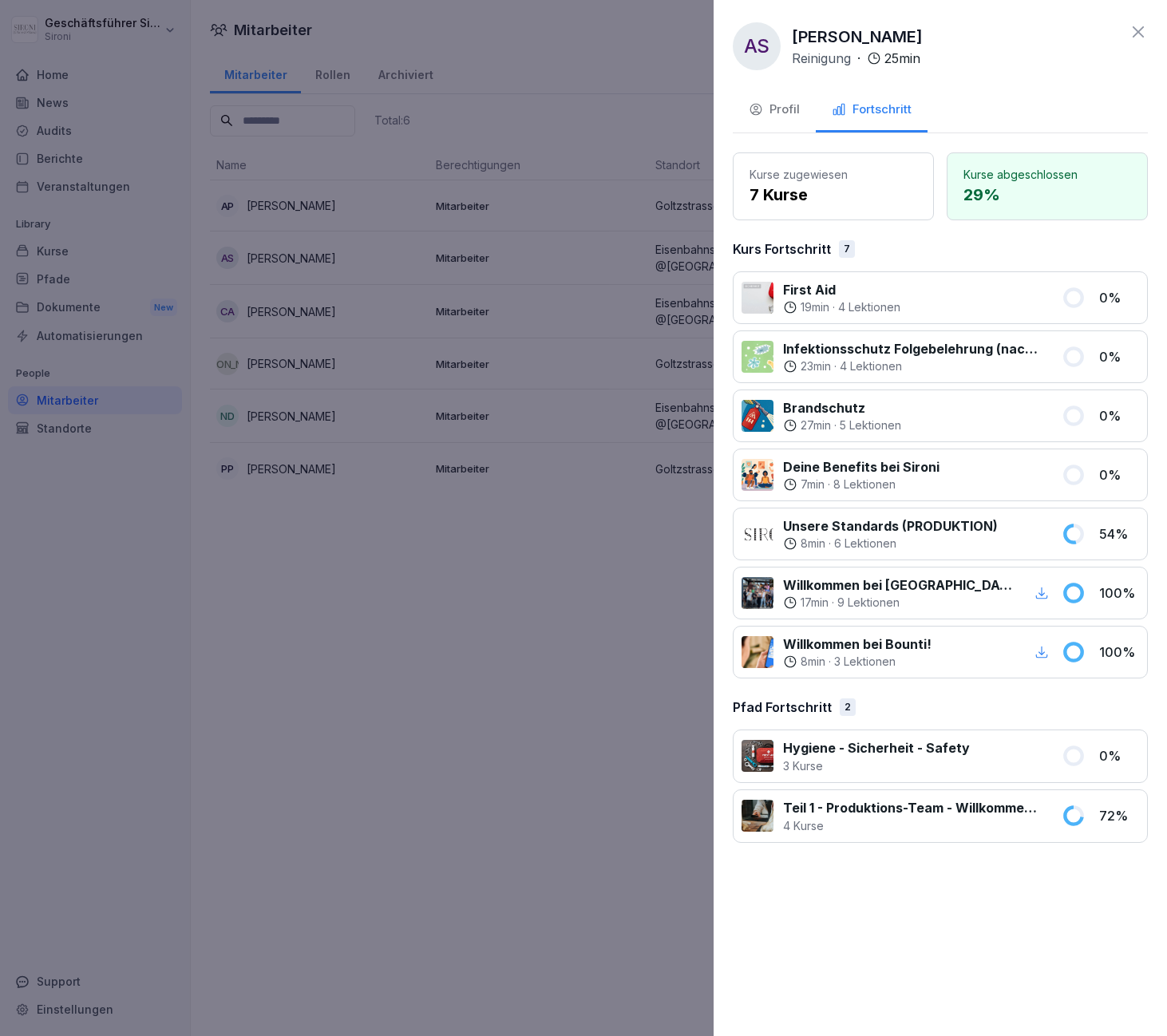
click at [534, 585] on div at bounding box center [584, 518] width 1167 height 1036
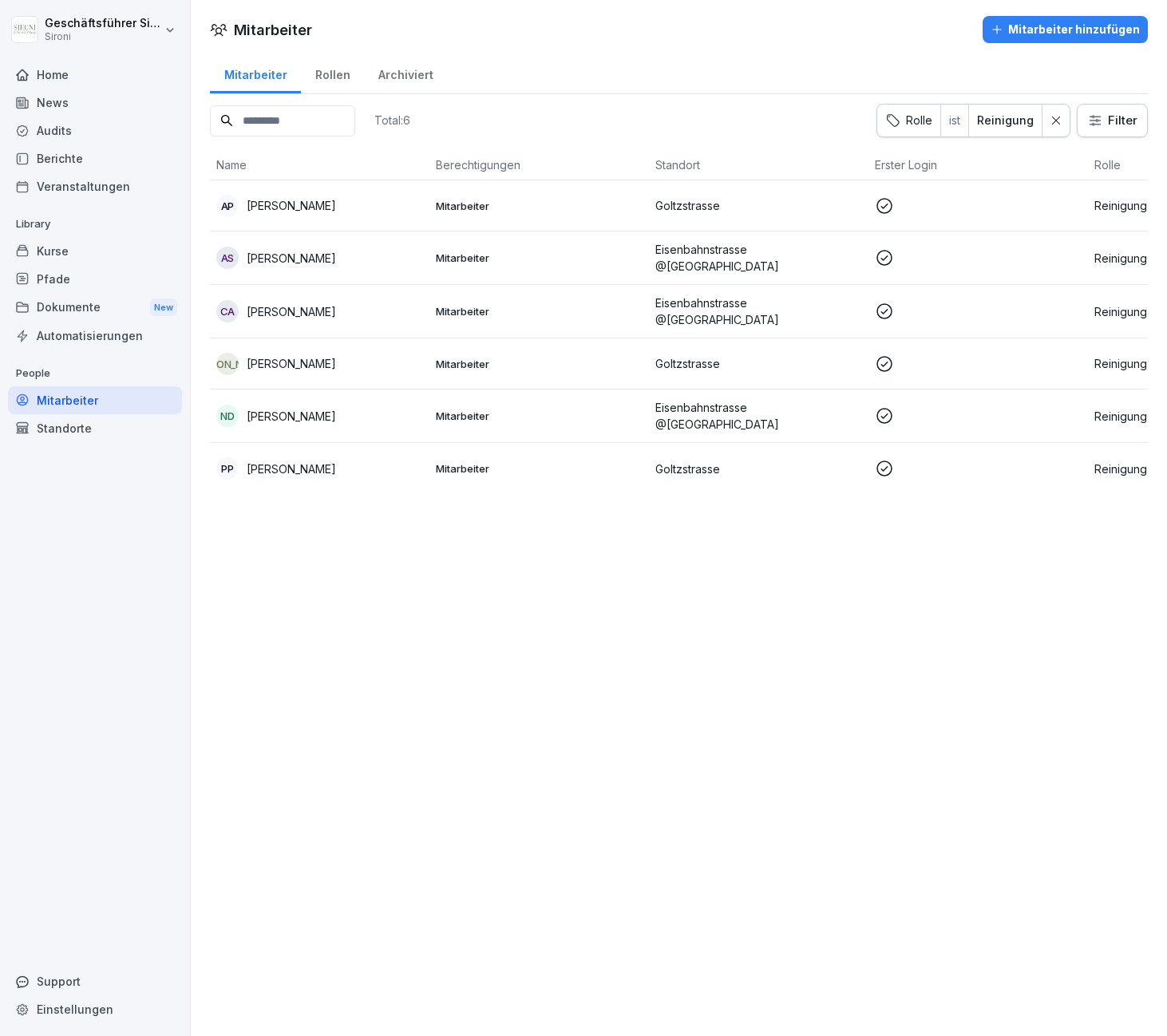
click at [273, 414] on p "[PERSON_NAME]" at bounding box center [291, 416] width 89 height 17
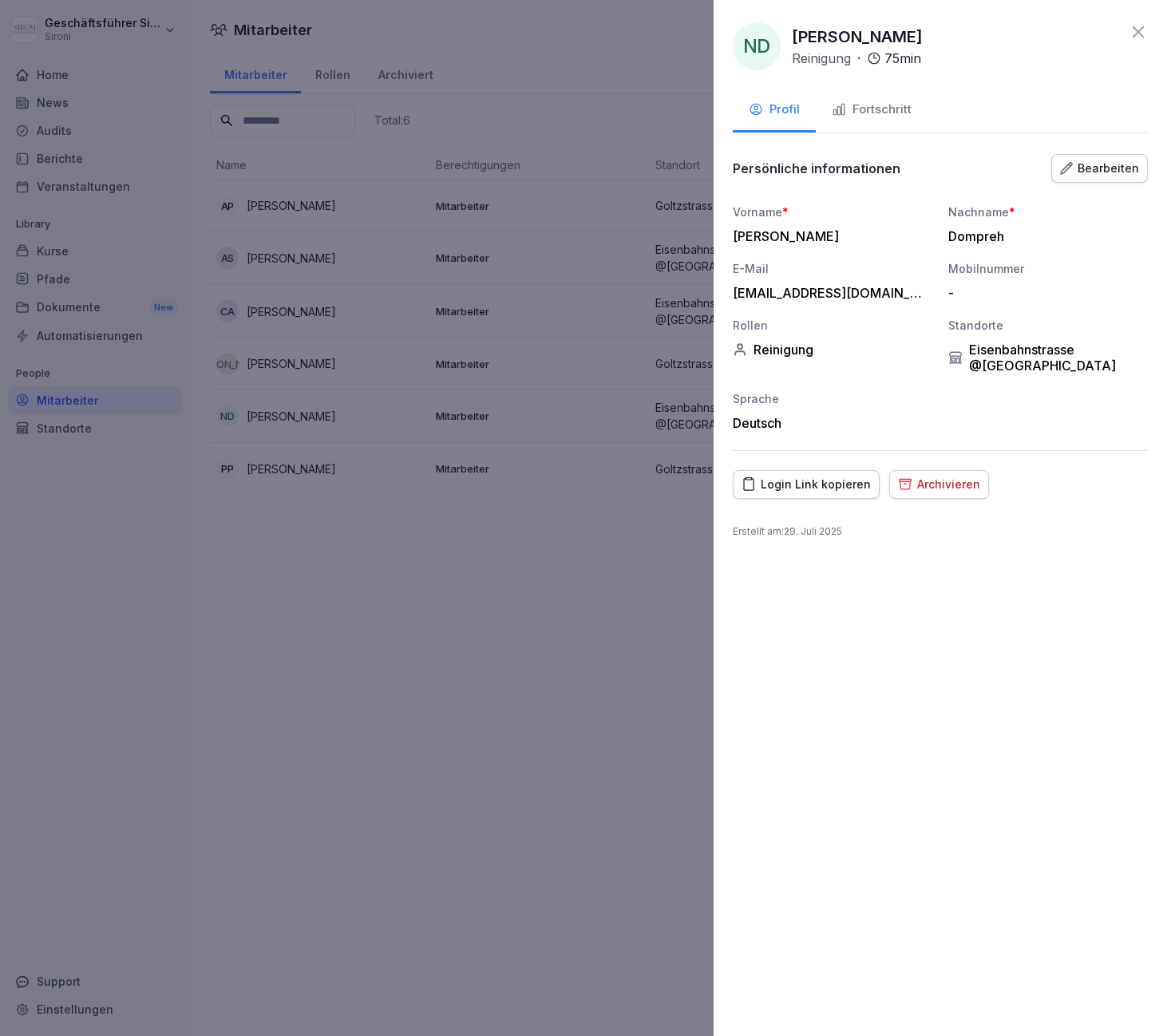
click at [883, 102] on div "Fortschritt" at bounding box center [872, 110] width 80 height 19
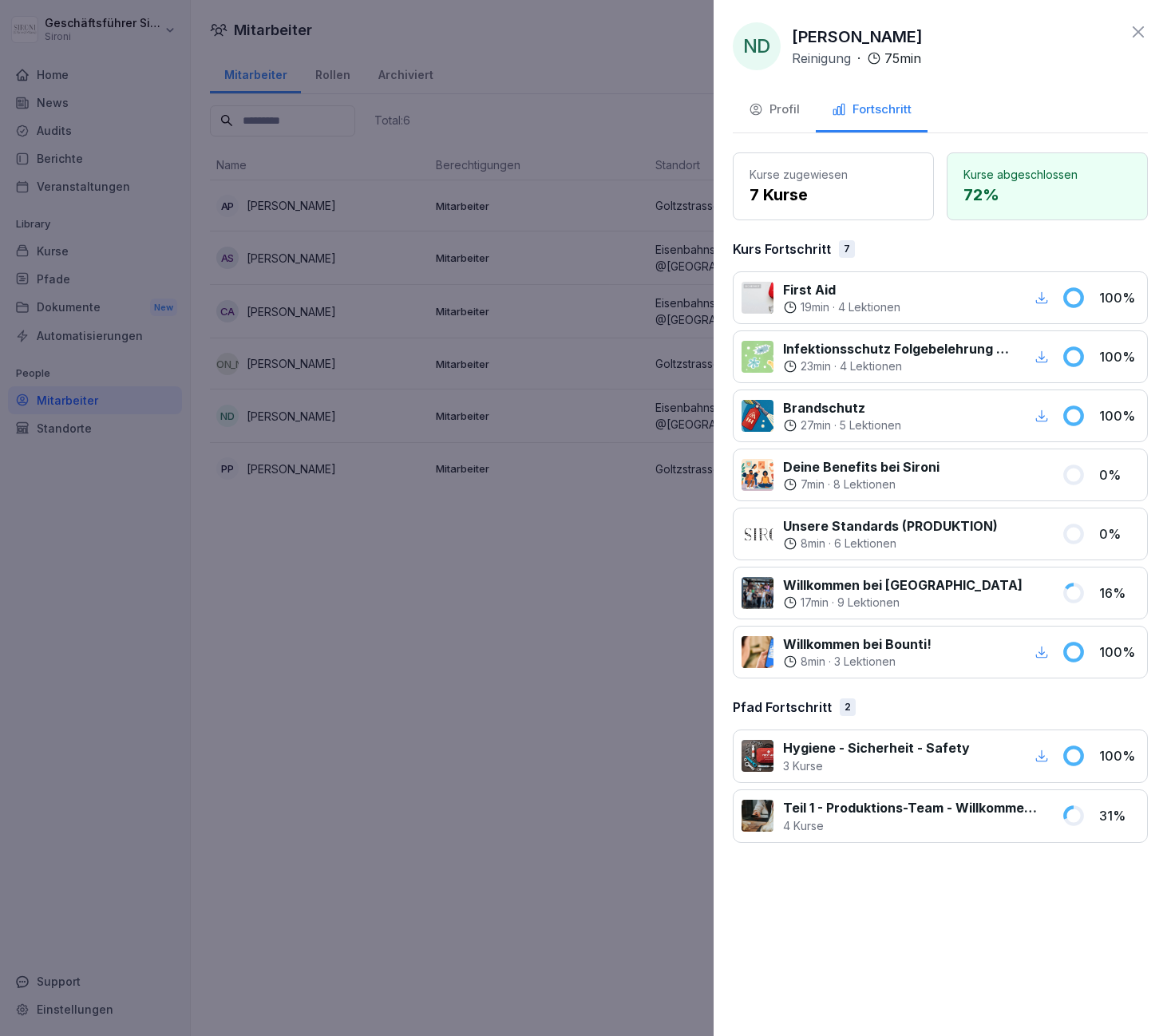
click at [1141, 35] on icon at bounding box center [1138, 32] width 11 height 11
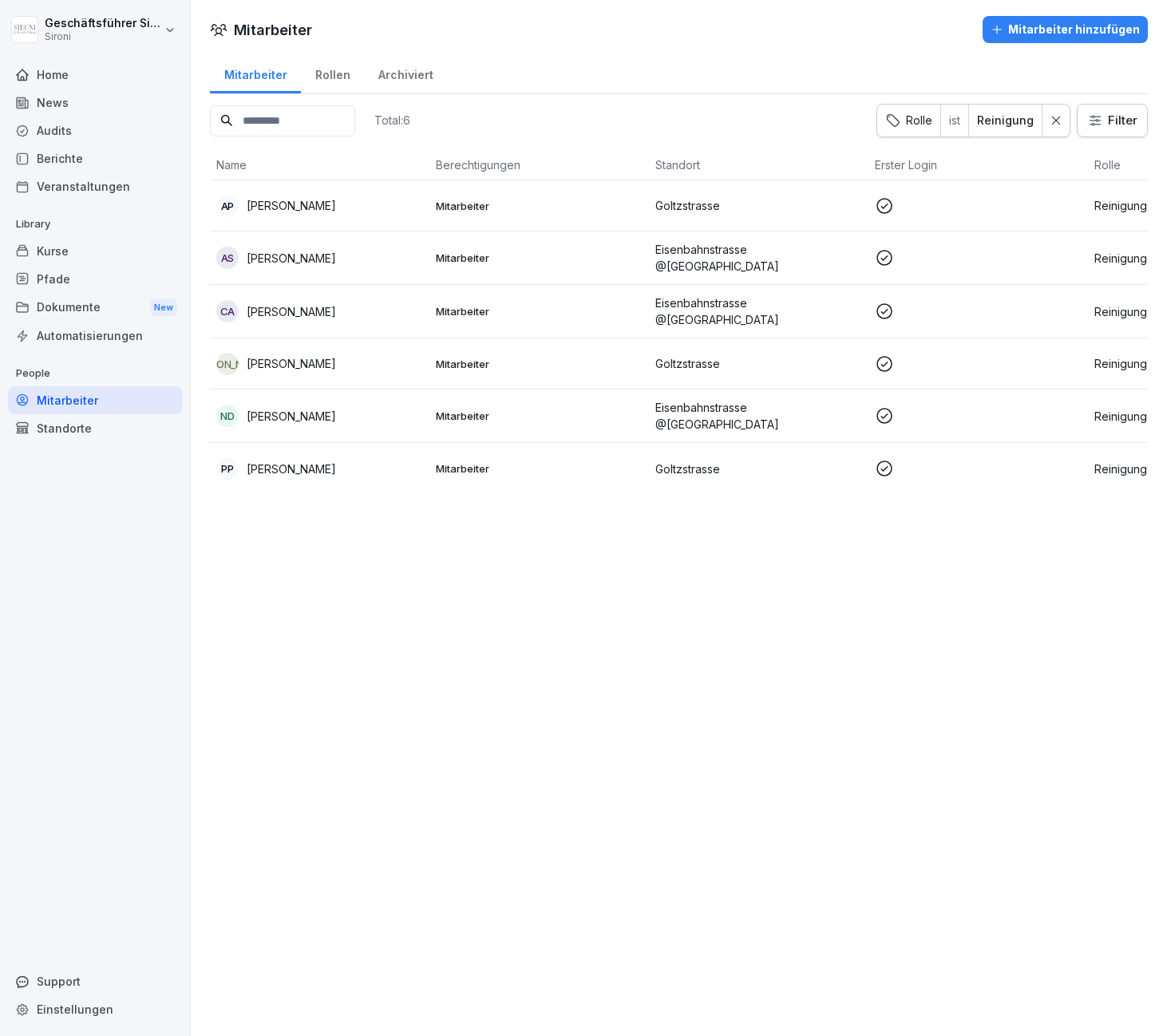
click at [273, 309] on p "[PERSON_NAME]" at bounding box center [291, 311] width 89 height 17
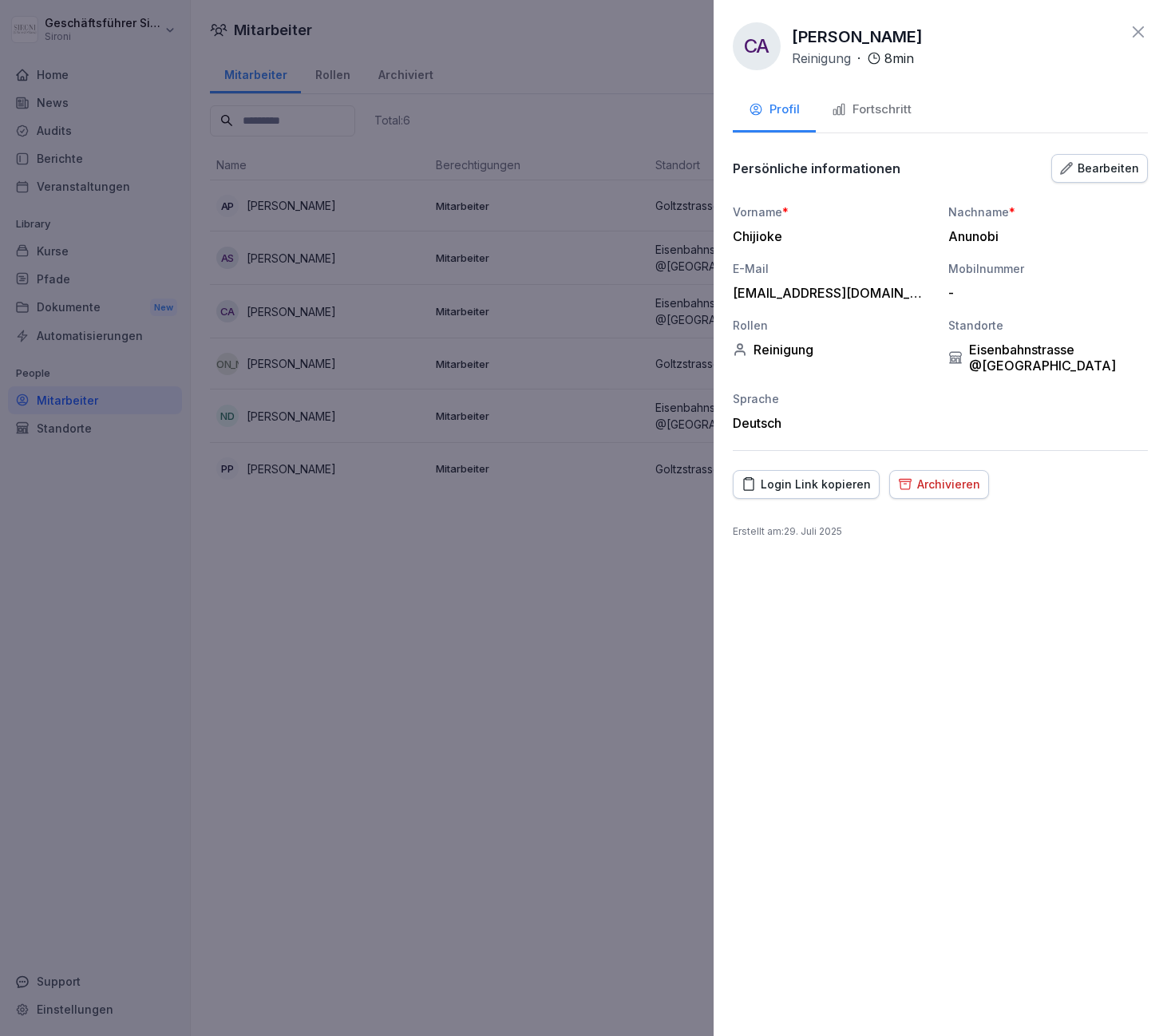
click at [874, 116] on div "Fortschritt" at bounding box center [872, 110] width 80 height 19
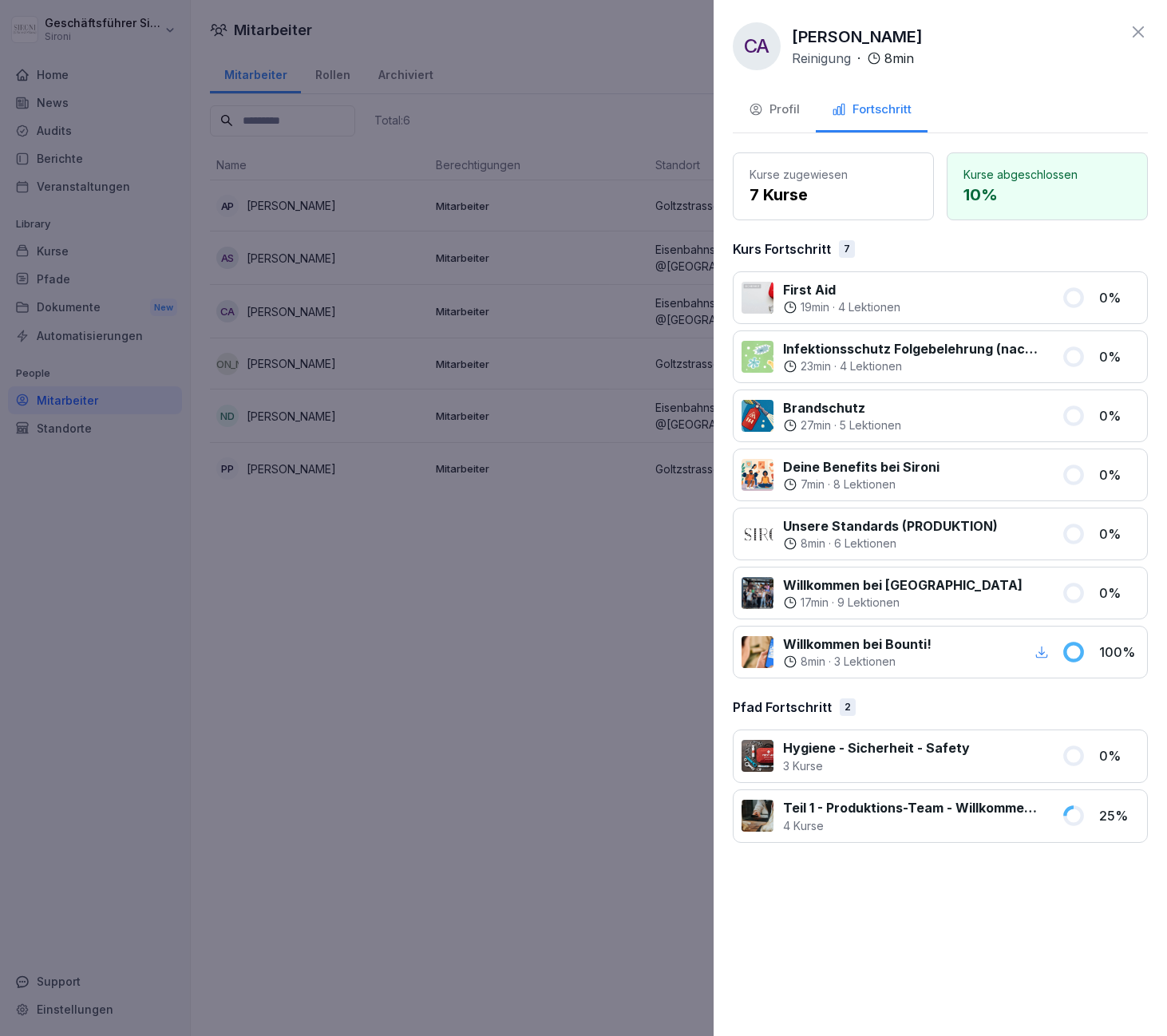
click at [409, 671] on div at bounding box center [584, 518] width 1167 height 1036
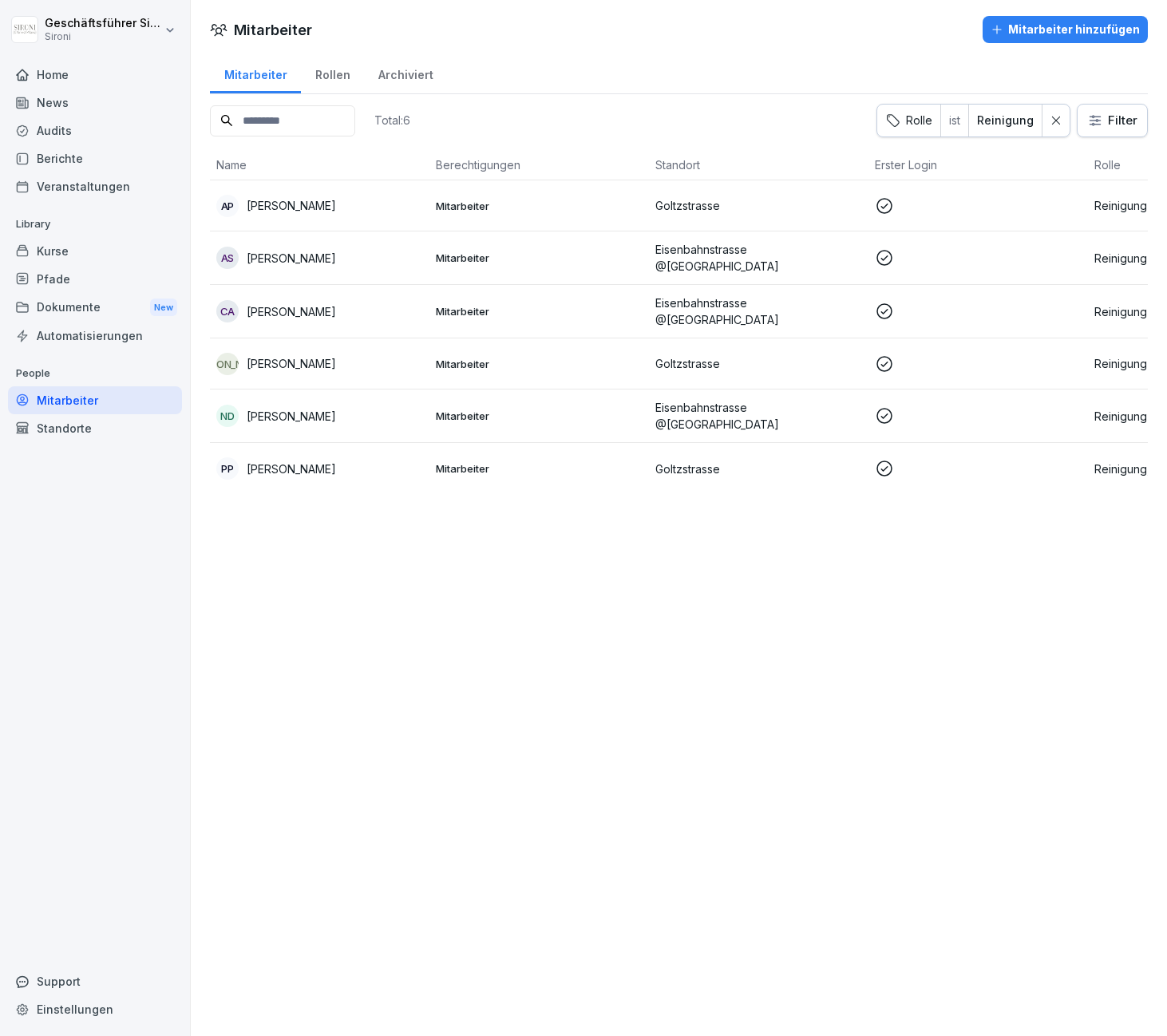
click at [46, 251] on div "Kurse" at bounding box center [95, 251] width 174 height 28
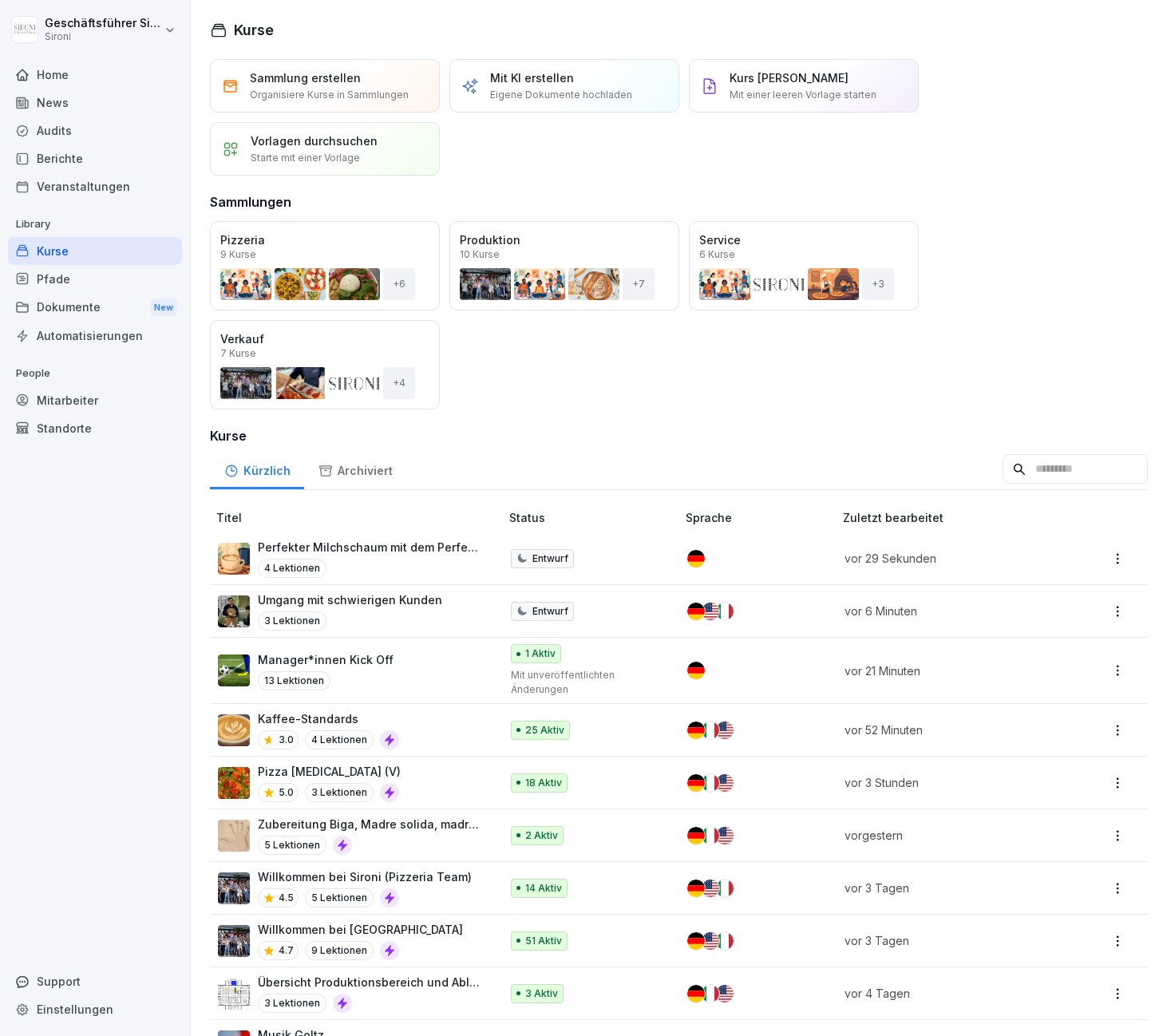
click at [0, 0] on div "Öffnen" at bounding box center [0, 0] width 0 height 0
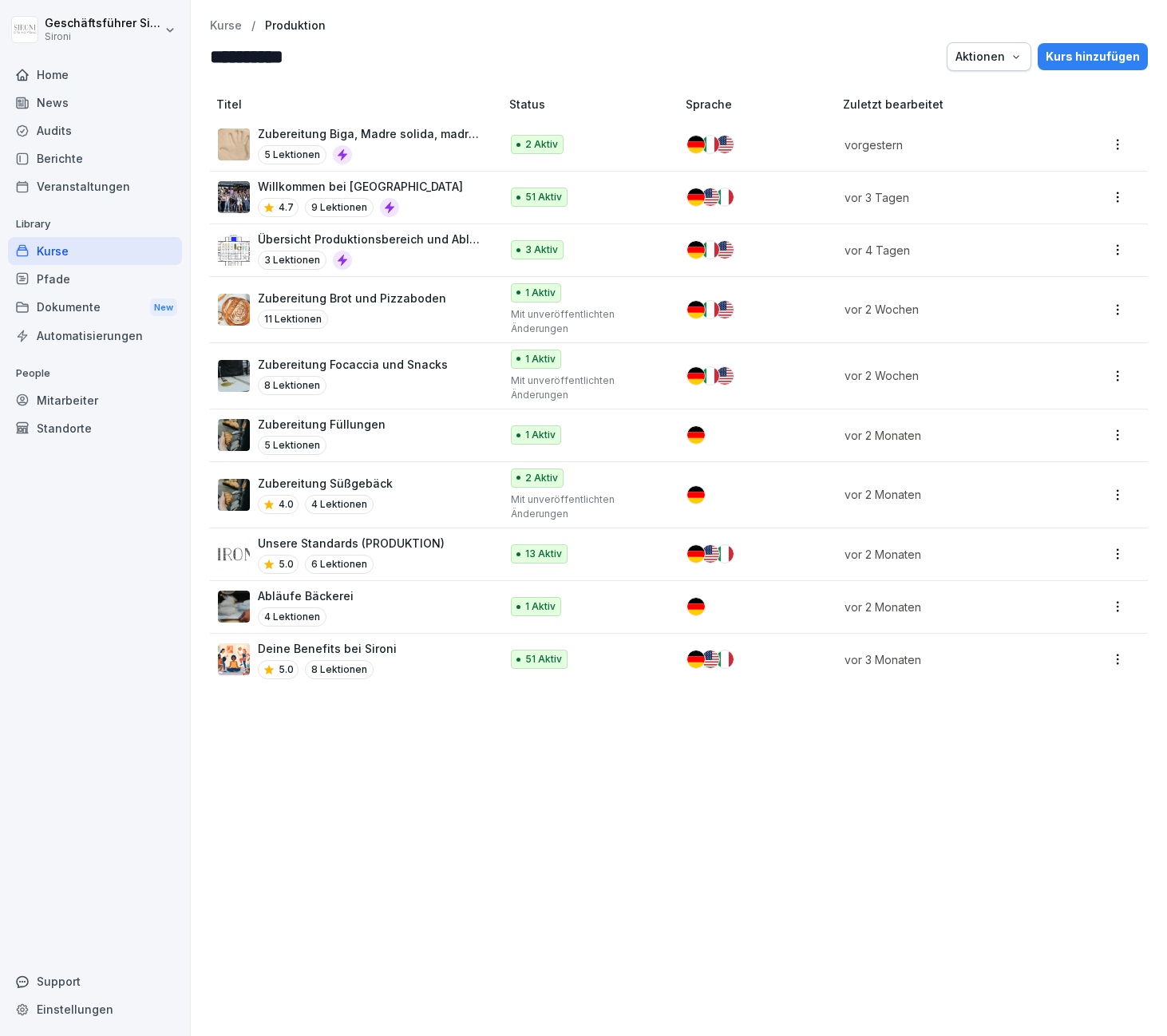
click at [49, 252] on div "Kurse" at bounding box center [95, 251] width 174 height 28
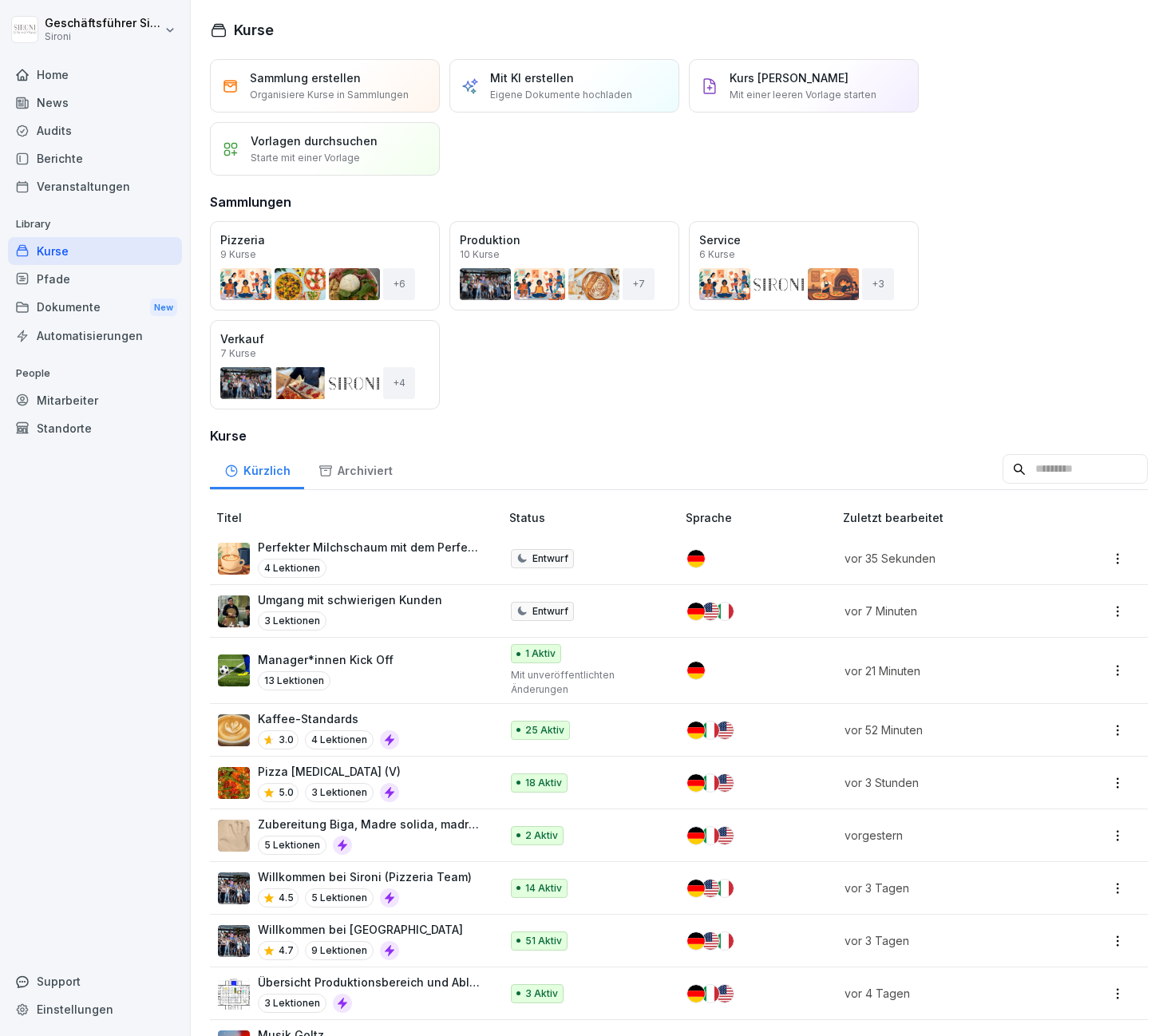
click at [1101, 459] on input at bounding box center [1075, 469] width 146 height 31
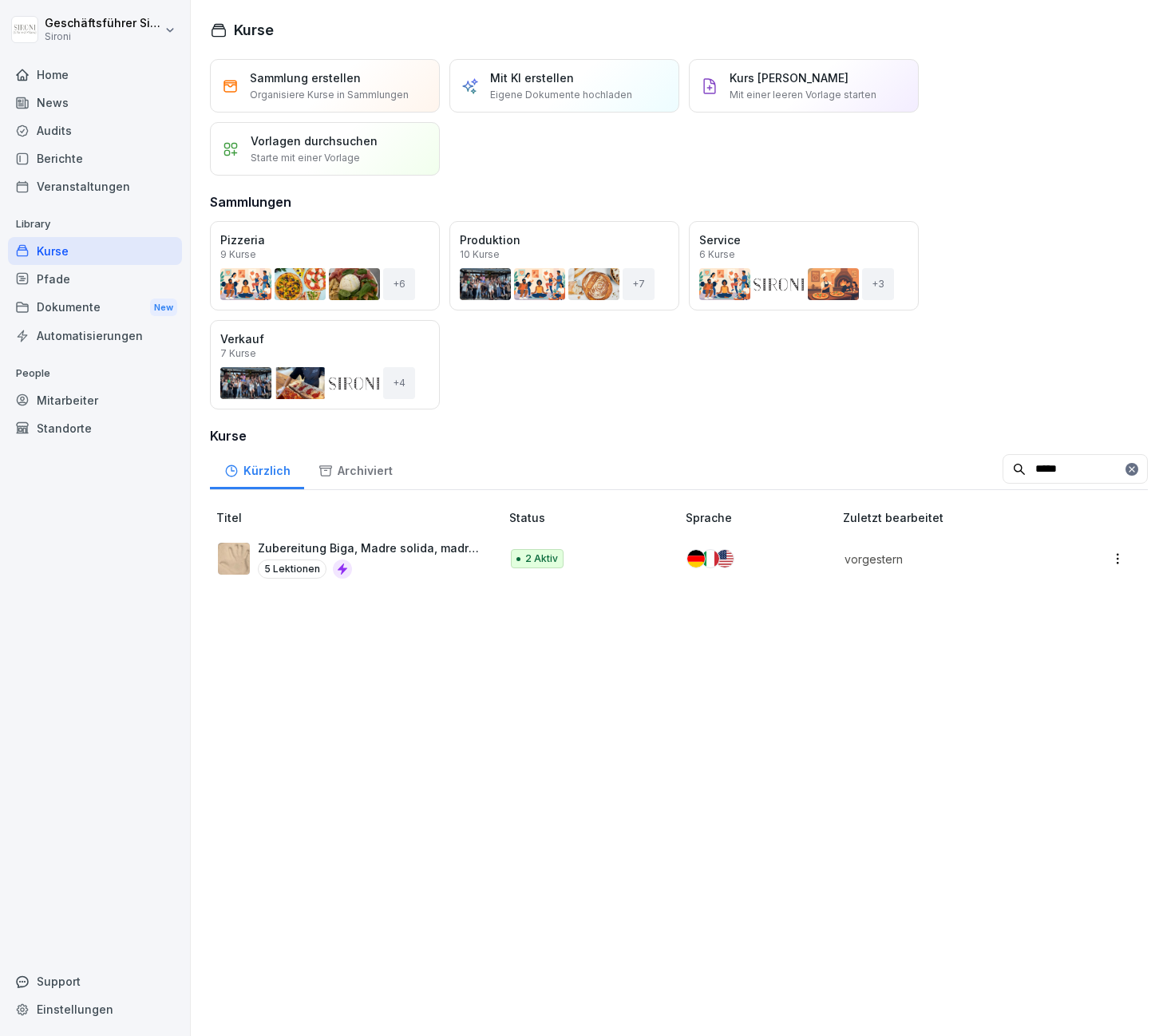
type input "*****"
click at [417, 555] on p "Zubereitung Biga, Madre solida, madre liquida" at bounding box center [371, 548] width 226 height 17
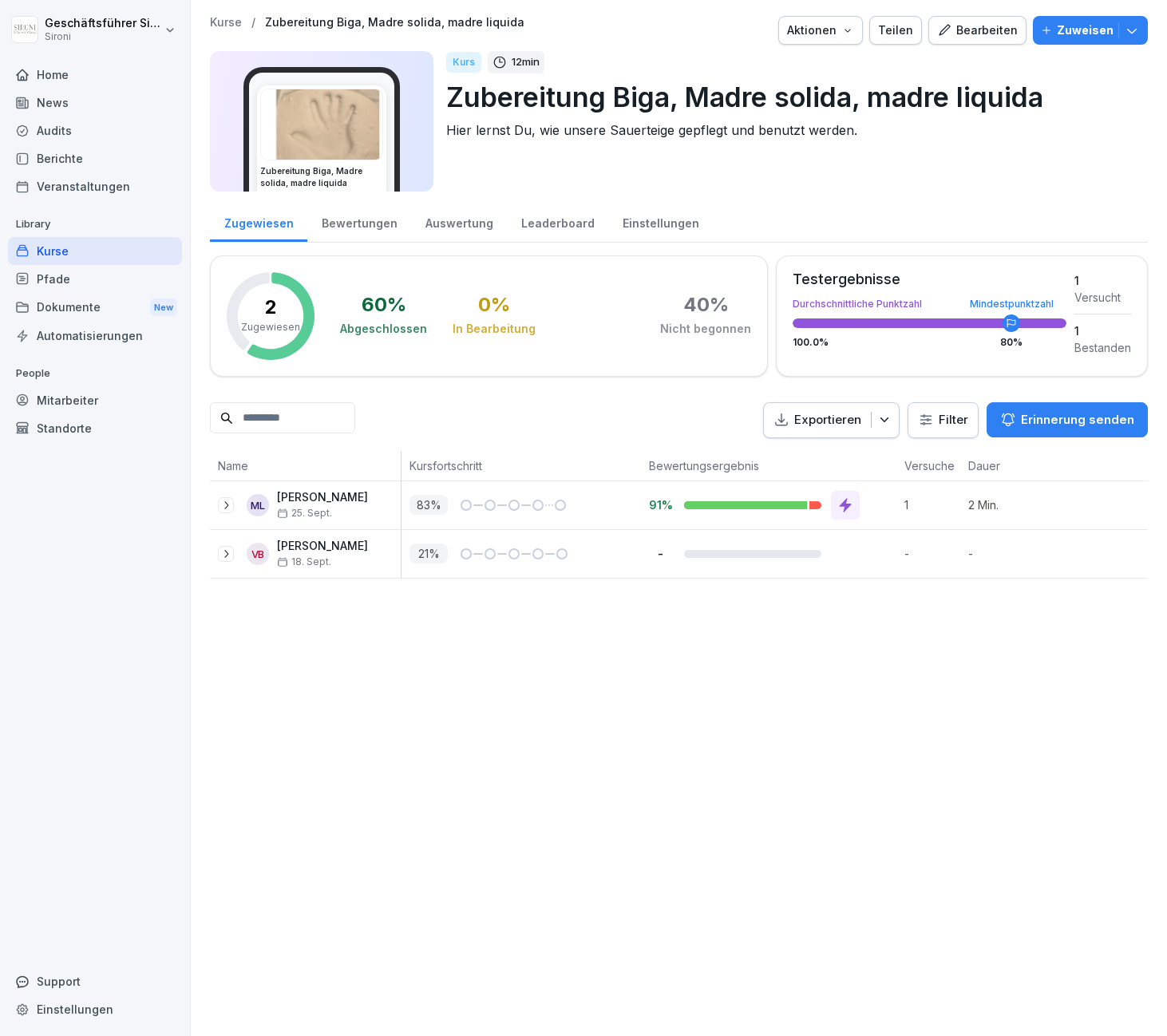
click at [1101, 35] on p "Zuweisen" at bounding box center [1085, 31] width 56 height 18
click at [221, 558] on icon at bounding box center [226, 554] width 13 height 13
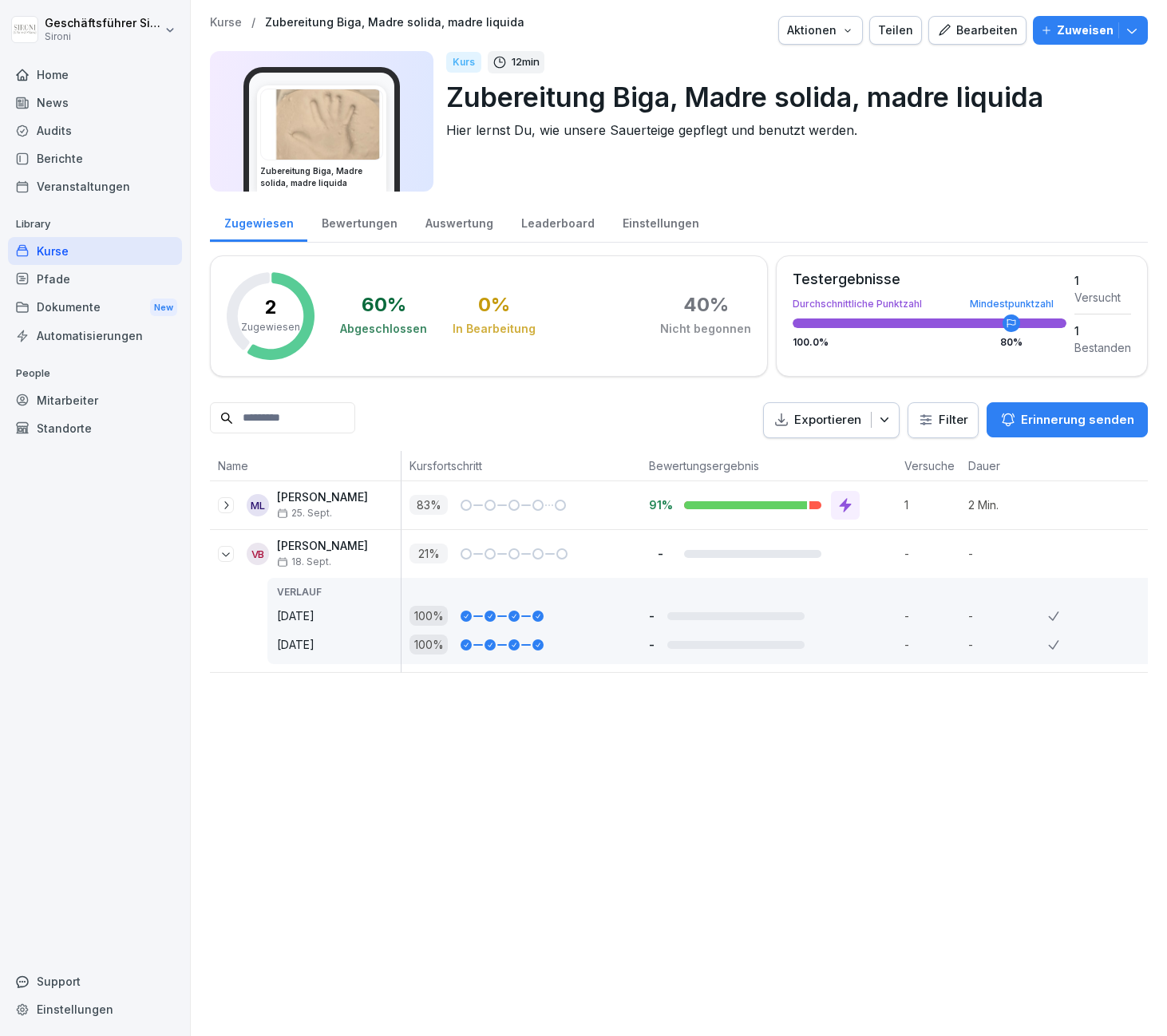
click at [1071, 27] on p "Zuweisen" at bounding box center [1085, 31] width 56 height 18
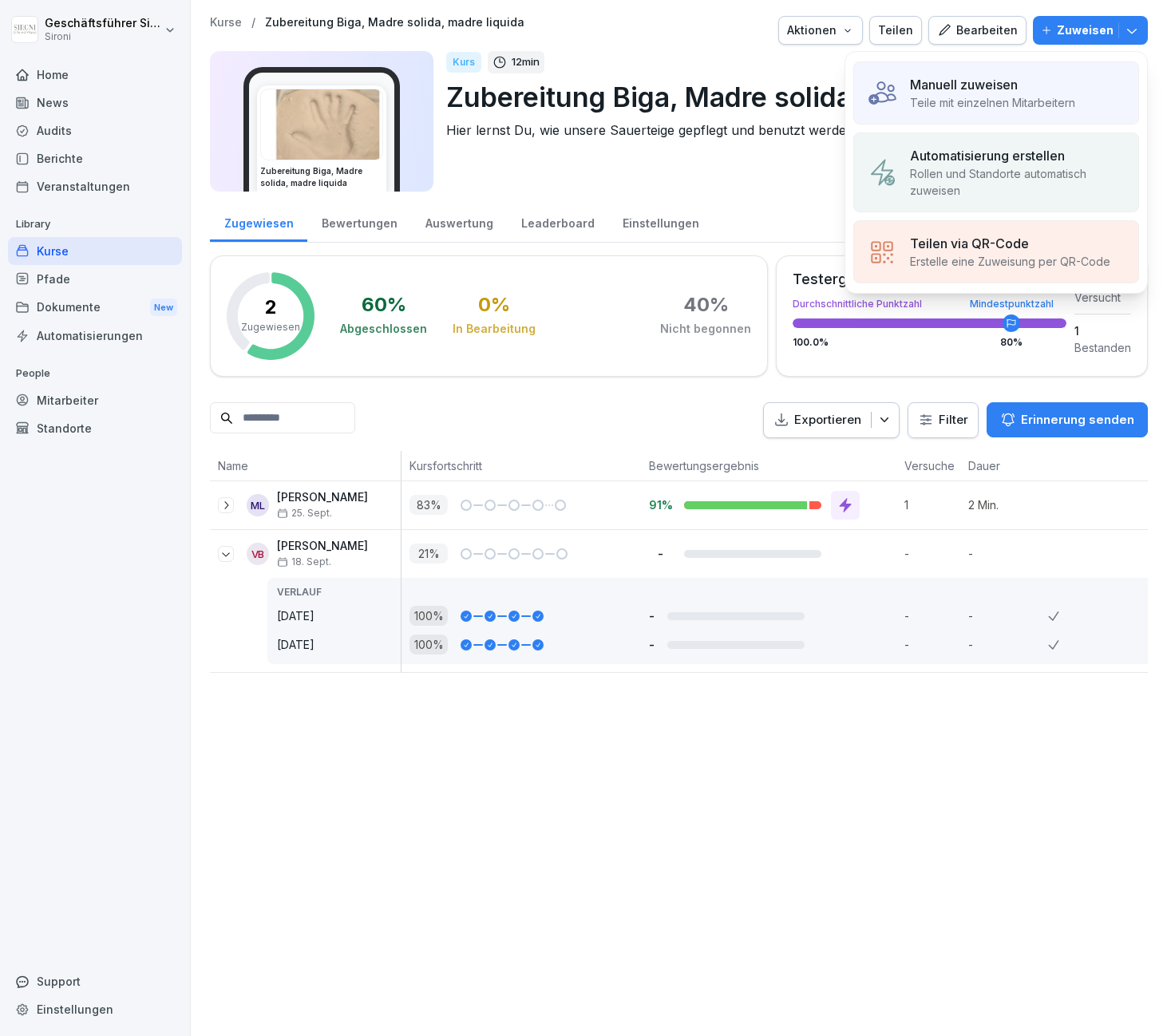
click at [1027, 71] on div "Manuell zuweisen Teile mit einzelnen Mitarbeitern" at bounding box center [997, 93] width 286 height 63
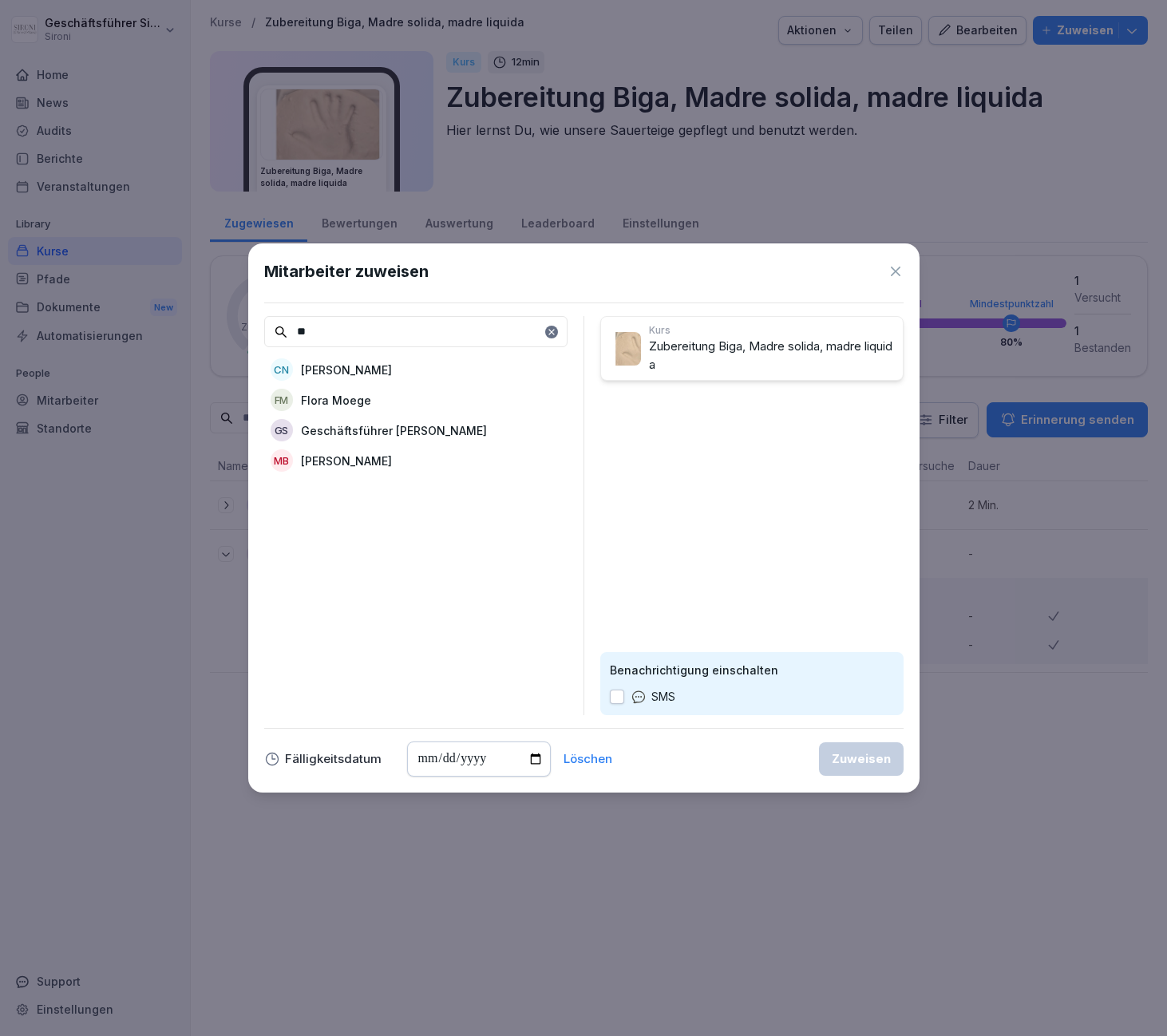
type input "**"
click at [418, 426] on p "Geschäftsführer [PERSON_NAME]" at bounding box center [394, 430] width 186 height 17
click at [854, 763] on div "Zuweisen" at bounding box center [862, 760] width 59 height 18
